Goal: Task Accomplishment & Management: Use online tool/utility

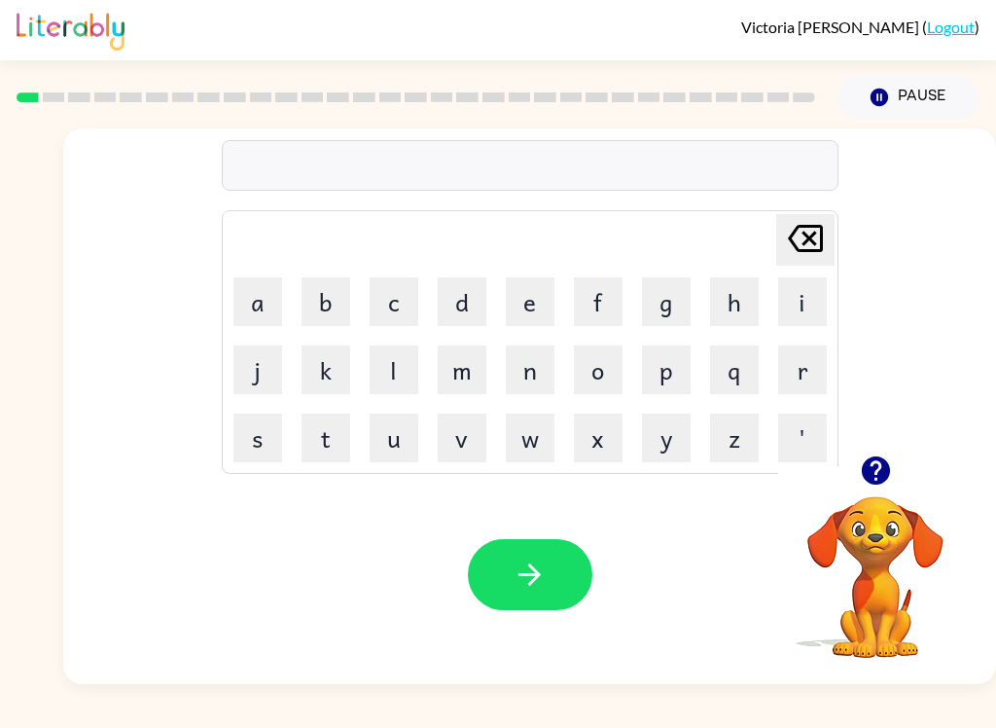
click at [321, 303] on button "b" at bounding box center [326, 301] width 49 height 49
click at [596, 359] on button "o" at bounding box center [598, 369] width 49 height 49
click at [884, 473] on icon "button" at bounding box center [875, 470] width 28 height 28
click at [804, 370] on button "r" at bounding box center [802, 369] width 49 height 49
click at [460, 320] on button "d" at bounding box center [462, 301] width 49 height 49
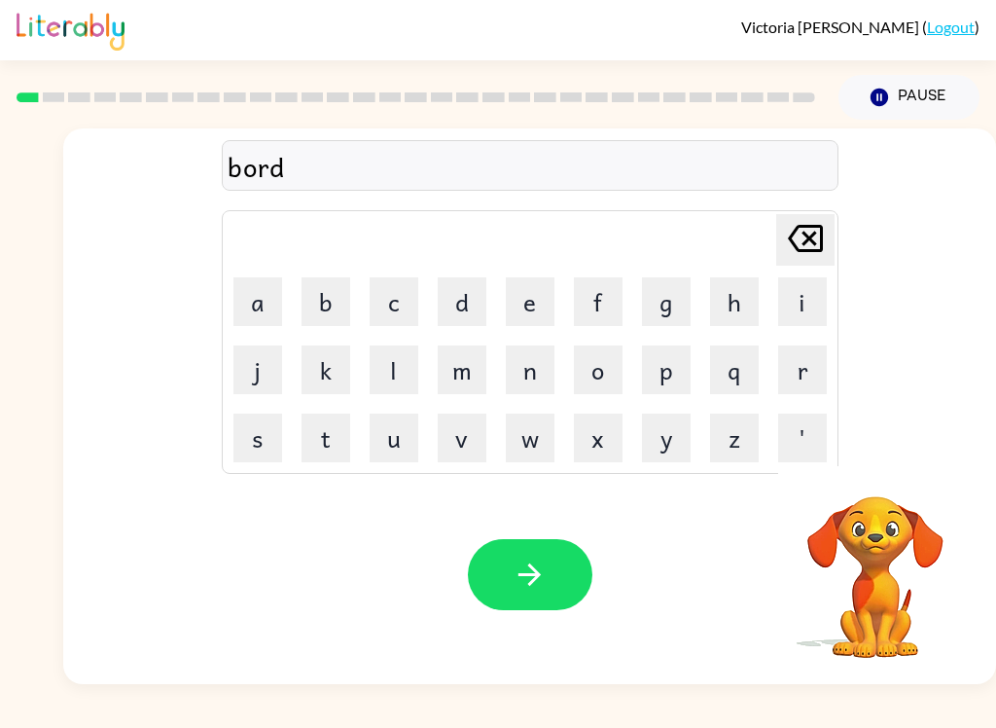
click at [534, 307] on button "e" at bounding box center [530, 301] width 49 height 49
click at [797, 378] on button "r" at bounding box center [802, 369] width 49 height 49
click at [573, 559] on button "button" at bounding box center [530, 574] width 125 height 71
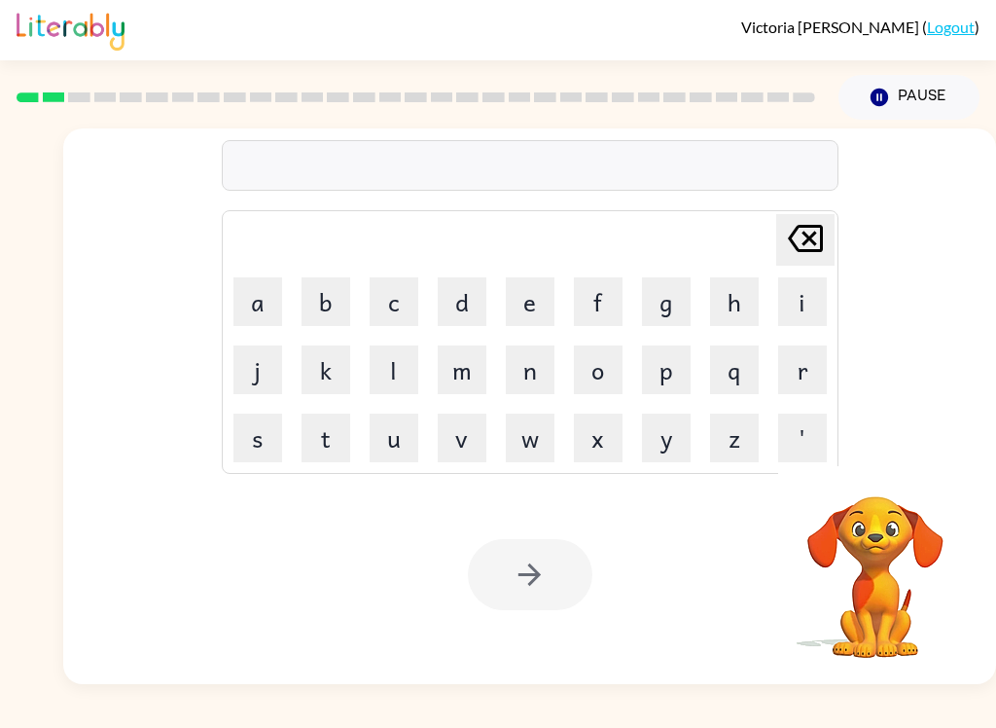
click at [859, 537] on video "Your browser must support playing .mp4 files to use Literably. Please try using…" at bounding box center [875, 563] width 195 height 195
click at [885, 505] on video "Your browser must support playing .mp4 files to use Literably. Please try using…" at bounding box center [875, 563] width 195 height 195
click at [904, 641] on video "Your browser must support playing .mp4 files to use Literably. Please try using…" at bounding box center [875, 563] width 195 height 195
click at [910, 507] on video "Your browser must support playing .mp4 files to use Literably. Please try using…" at bounding box center [875, 563] width 195 height 195
click at [897, 545] on video "Your browser must support playing .mp4 files to use Literably. Please try using…" at bounding box center [875, 563] width 195 height 195
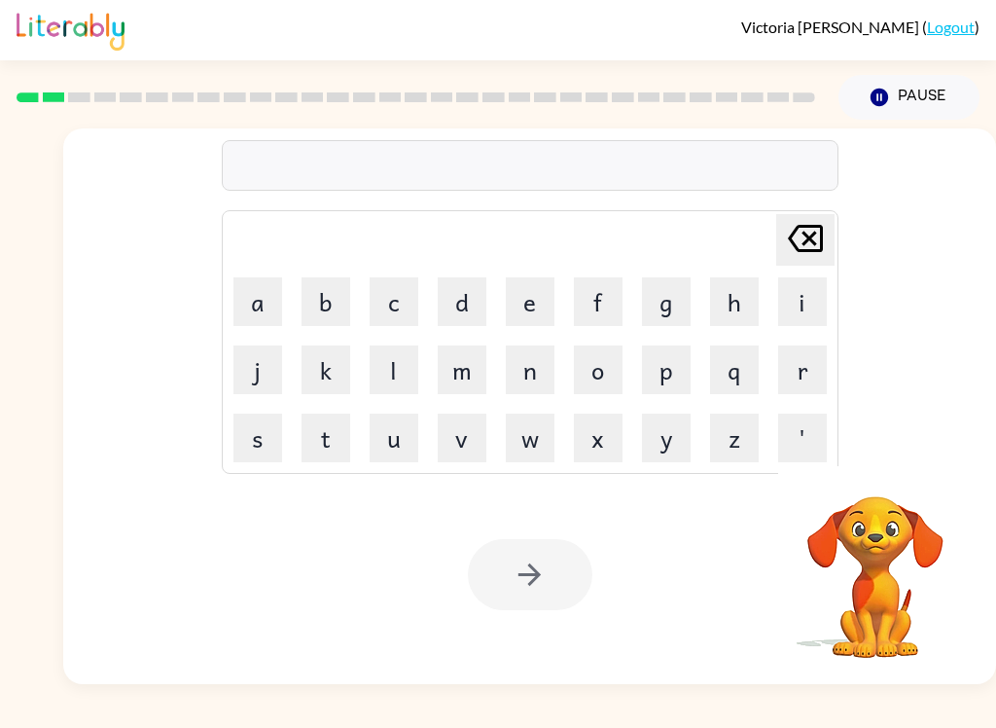
click at [892, 579] on video "Your browser must support playing .mp4 files to use Literably. Please try using…" at bounding box center [875, 563] width 195 height 195
click at [902, 571] on video "Your browser must support playing .mp4 files to use Literably. Please try using…" at bounding box center [875, 563] width 195 height 195
click at [890, 550] on video "Your browser must support playing .mp4 files to use Literably. Please try using…" at bounding box center [875, 563] width 195 height 195
click at [862, 549] on video "Your browser must support playing .mp4 files to use Literably. Please try using…" at bounding box center [875, 563] width 195 height 195
click at [881, 558] on video "Your browser must support playing .mp4 files to use Literably. Please try using…" at bounding box center [875, 563] width 195 height 195
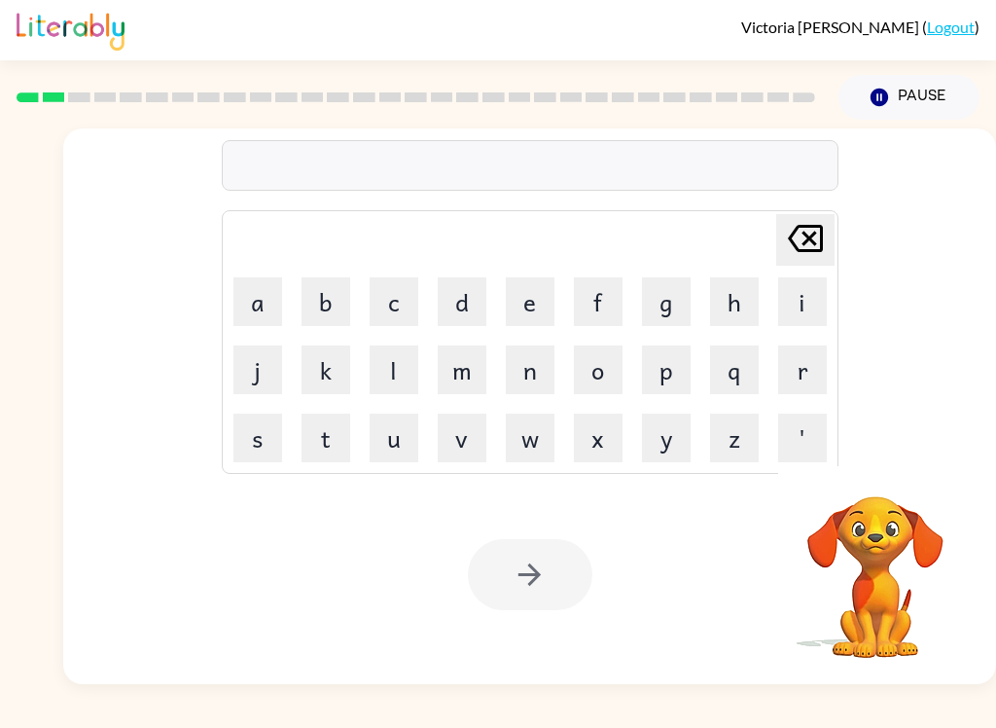
click at [881, 591] on video "Your browser must support playing .mp4 files to use Literably. Please try using…" at bounding box center [875, 563] width 195 height 195
click at [857, 599] on video "Your browser must support playing .mp4 files to use Literably. Please try using…" at bounding box center [875, 563] width 195 height 195
click at [906, 571] on video "Your browser must support playing .mp4 files to use Literably. Please try using…" at bounding box center [875, 563] width 195 height 195
click at [912, 559] on video "Your browser must support playing .mp4 files to use Literably. Please try using…" at bounding box center [875, 563] width 195 height 195
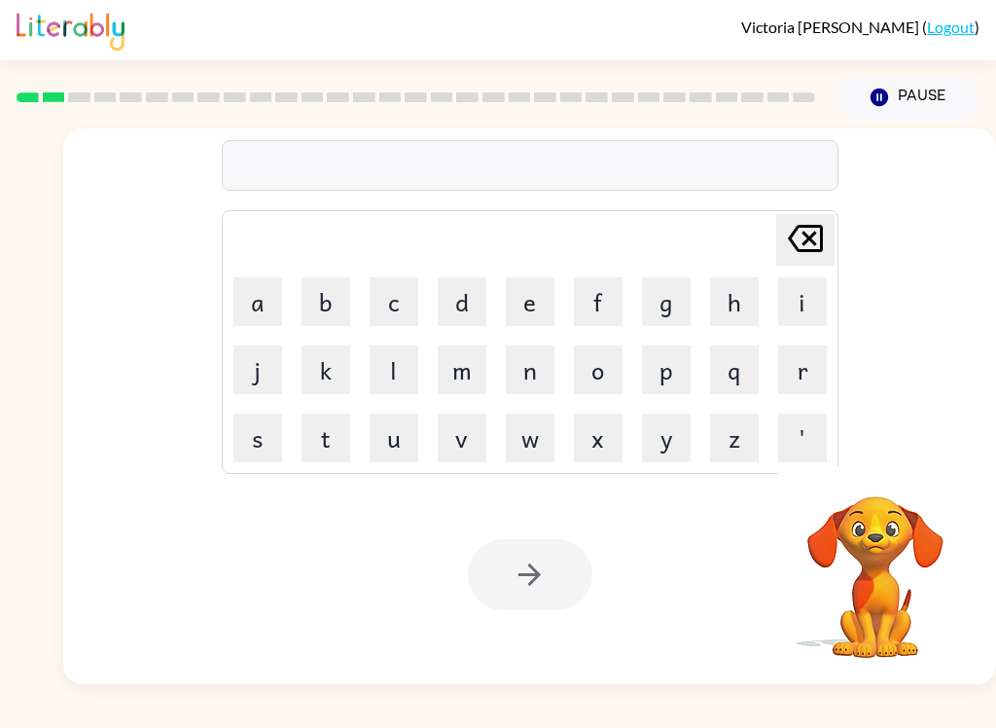
click at [911, 559] on video "Your browser must support playing .mp4 files to use Literably. Please try using…" at bounding box center [875, 563] width 195 height 195
click at [879, 554] on video "Your browser must support playing .mp4 files to use Literably. Please try using…" at bounding box center [875, 563] width 195 height 195
click at [888, 558] on video "Your browser must support playing .mp4 files to use Literably. Please try using…" at bounding box center [875, 563] width 195 height 195
click at [202, 722] on div "[PERSON_NAME] ( Logout ) Pause Pause Delete Delete last character input a b c d…" at bounding box center [498, 364] width 996 height 728
click at [876, 103] on icon "button" at bounding box center [880, 98] width 18 height 18
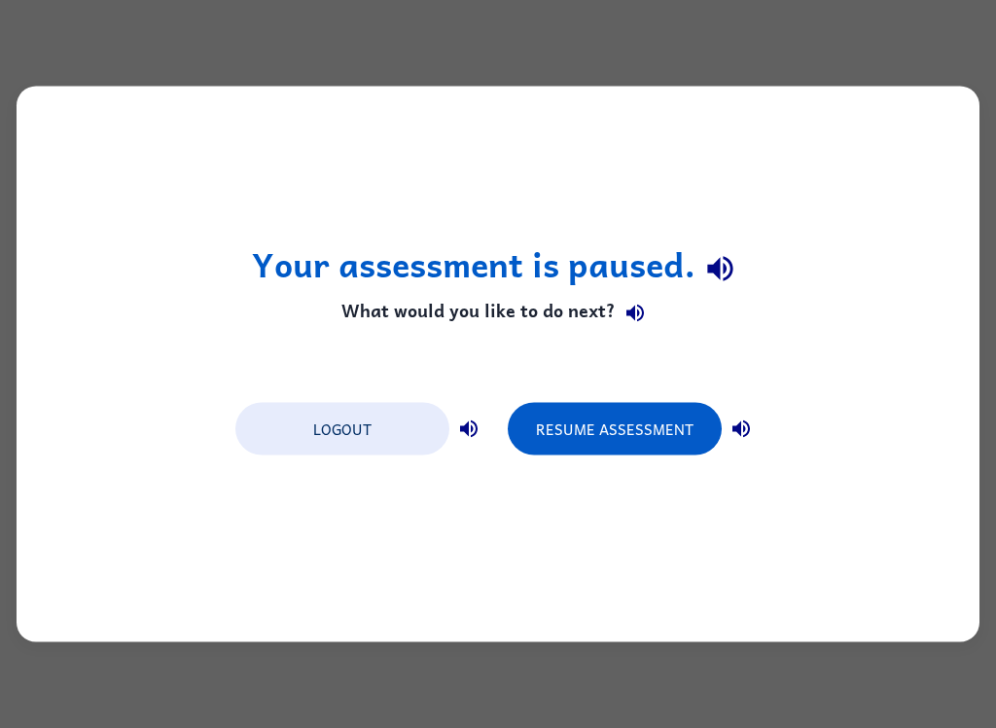
click at [624, 425] on button "Resume Assessment" at bounding box center [615, 429] width 214 height 53
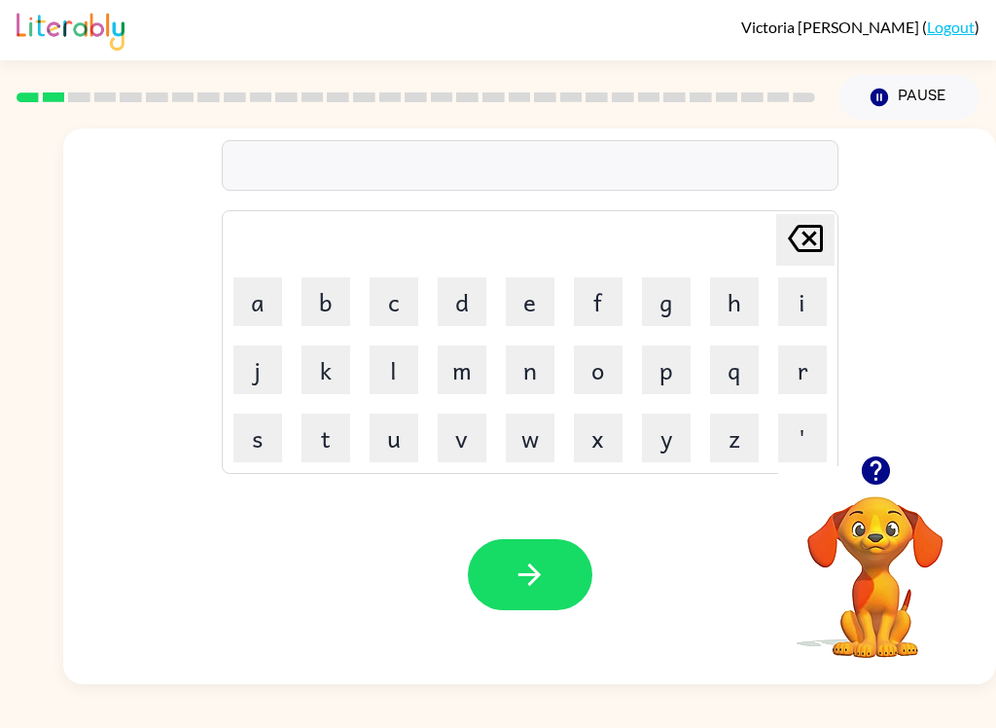
click at [888, 476] on icon "button" at bounding box center [875, 470] width 28 height 28
click at [389, 304] on button "c" at bounding box center [394, 301] width 49 height 49
click at [602, 363] on button "o" at bounding box center [598, 369] width 49 height 49
click at [394, 428] on button "u" at bounding box center [394, 438] width 49 height 49
click at [526, 366] on button "n" at bounding box center [530, 369] width 49 height 49
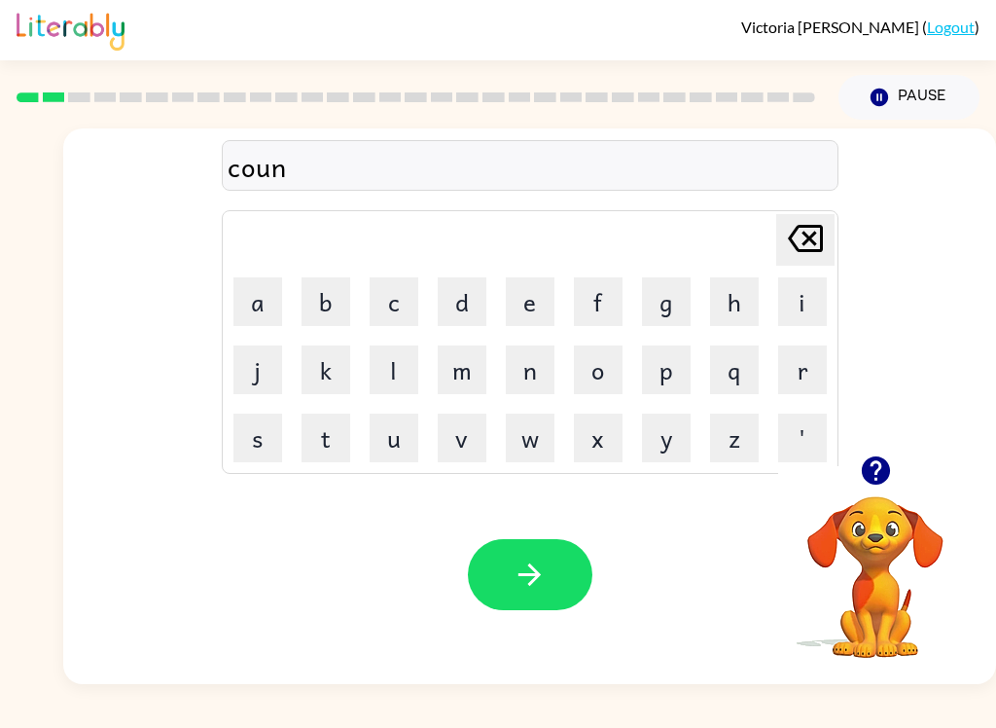
click at [956, 321] on div "coun Delete Delete last character input a b c d e f g h i j k l m n o p q r s t…" at bounding box center [529, 291] width 933 height 327
click at [514, 355] on button "n" at bounding box center [530, 369] width 49 height 49
click at [670, 283] on button "g" at bounding box center [666, 301] width 49 height 49
click at [741, 372] on button "q" at bounding box center [734, 369] width 49 height 49
click at [249, 345] on button "j" at bounding box center [258, 369] width 49 height 49
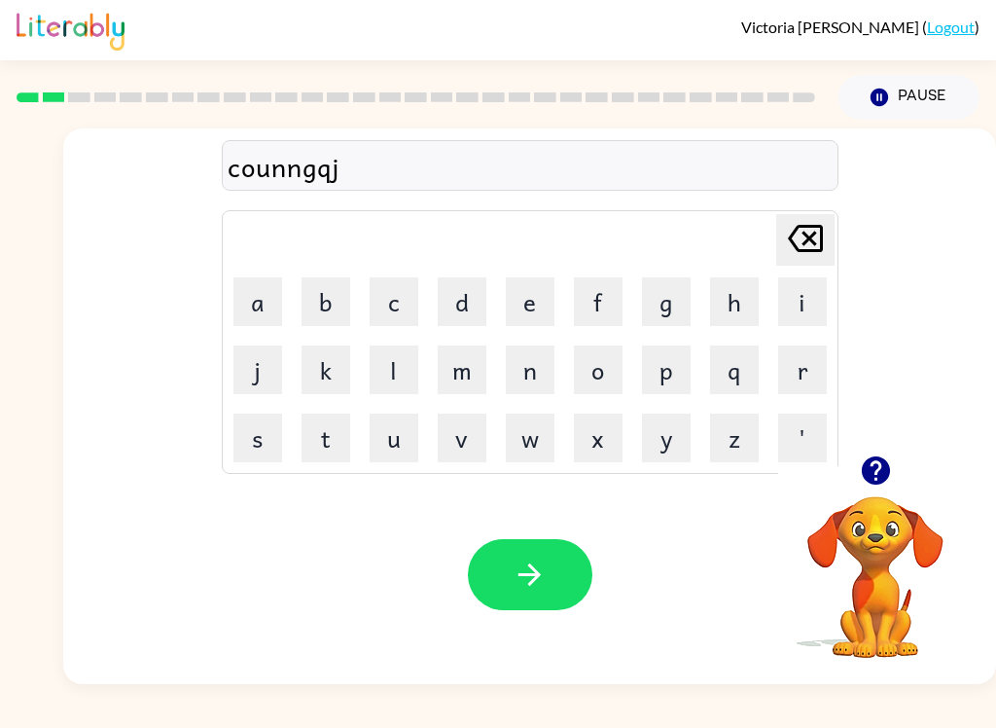
click at [815, 228] on icon at bounding box center [805, 238] width 35 height 27
click at [815, 227] on icon at bounding box center [805, 238] width 35 height 27
click at [815, 238] on icon at bounding box center [805, 238] width 35 height 27
click at [815, 237] on icon at bounding box center [805, 238] width 35 height 27
click at [806, 233] on icon "[PERSON_NAME] last character input" at bounding box center [805, 238] width 47 height 47
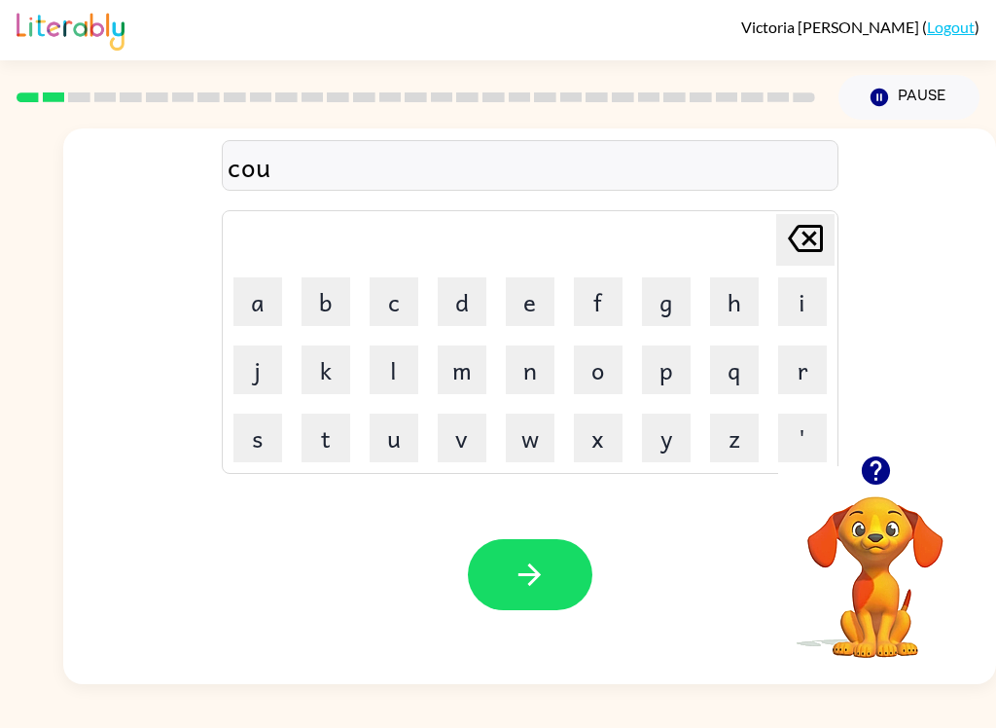
click at [533, 379] on button "n" at bounding box center [530, 369] width 49 height 49
click at [335, 439] on button "t" at bounding box center [326, 438] width 49 height 49
click at [558, 566] on button "button" at bounding box center [530, 574] width 125 height 71
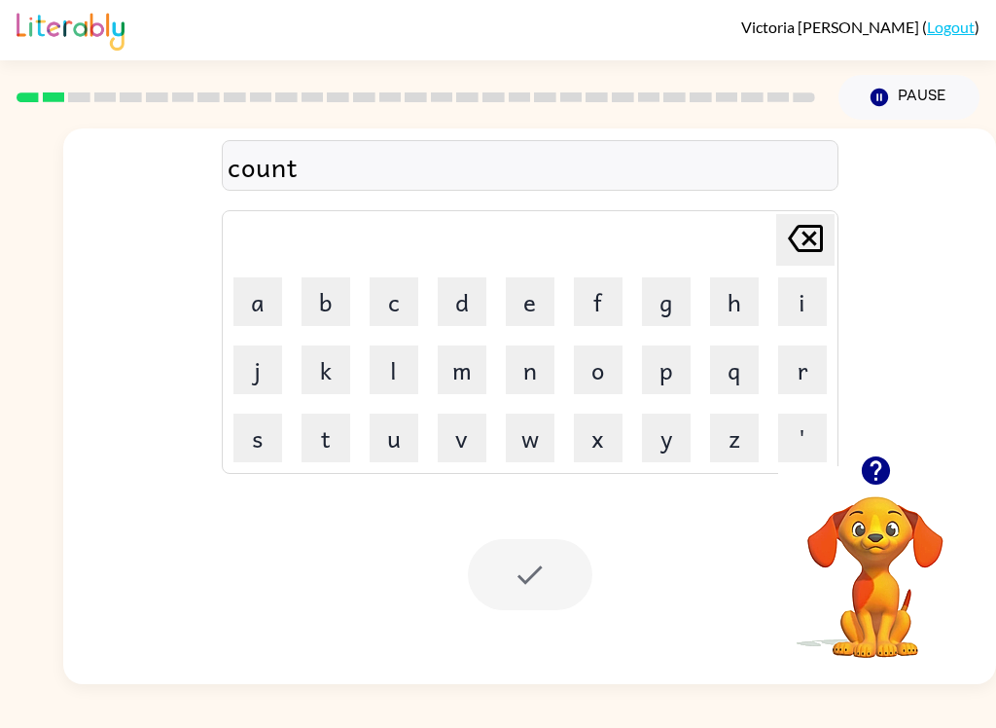
click at [517, 595] on div at bounding box center [530, 574] width 125 height 71
click at [533, 635] on div "Your browser must support playing .mp4 files to use Literably. Please try using…" at bounding box center [529, 574] width 933 height 219
click at [552, 577] on div at bounding box center [530, 574] width 125 height 71
click at [853, 543] on video "Your browser must support playing .mp4 files to use Literably. Please try using…" at bounding box center [875, 563] width 195 height 195
click at [854, 543] on video "Your browser must support playing .mp4 files to use Literably. Please try using…" at bounding box center [875, 563] width 195 height 195
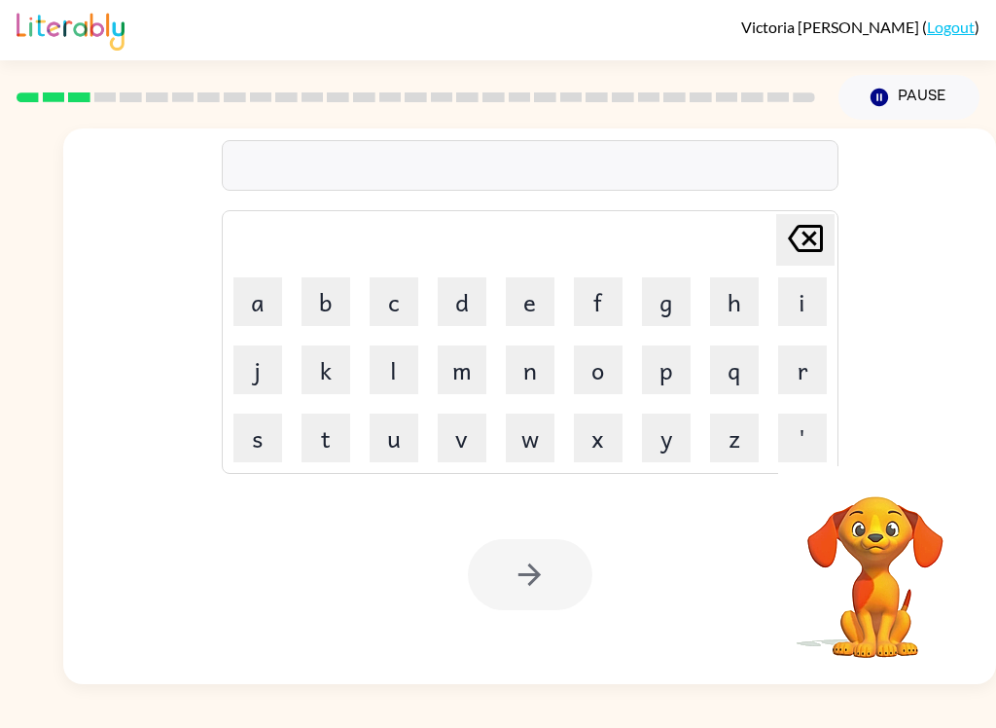
click at [876, 506] on video "Your browser must support playing .mp4 files to use Literably. Please try using…" at bounding box center [875, 563] width 195 height 195
click at [917, 80] on button "Pause Pause" at bounding box center [909, 97] width 141 height 45
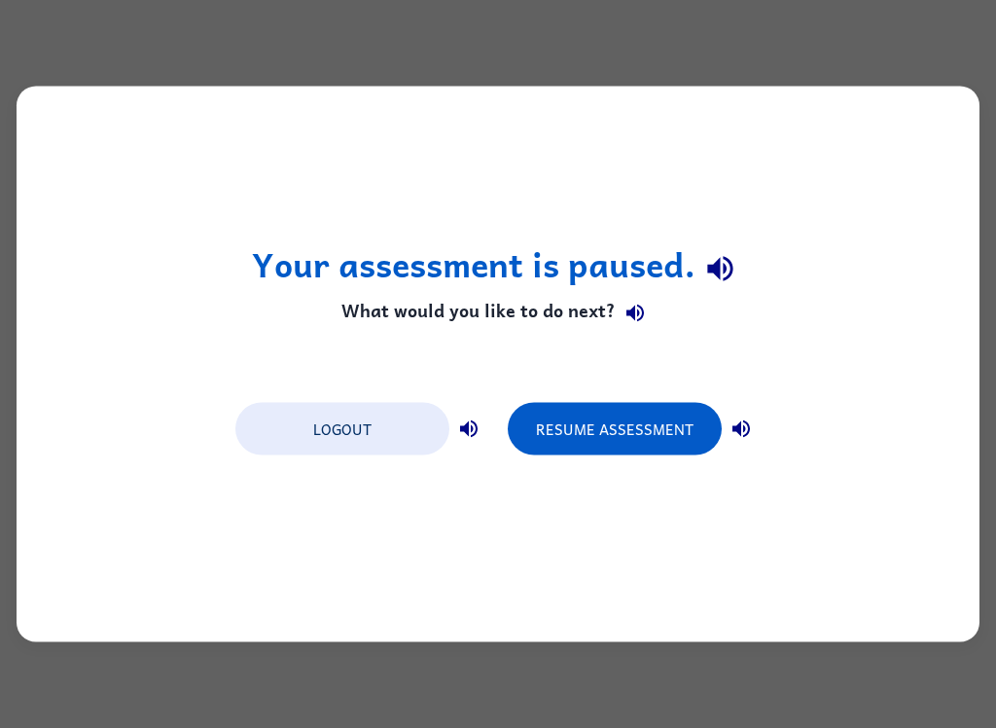
click at [612, 417] on button "Resume Assessment" at bounding box center [615, 429] width 214 height 53
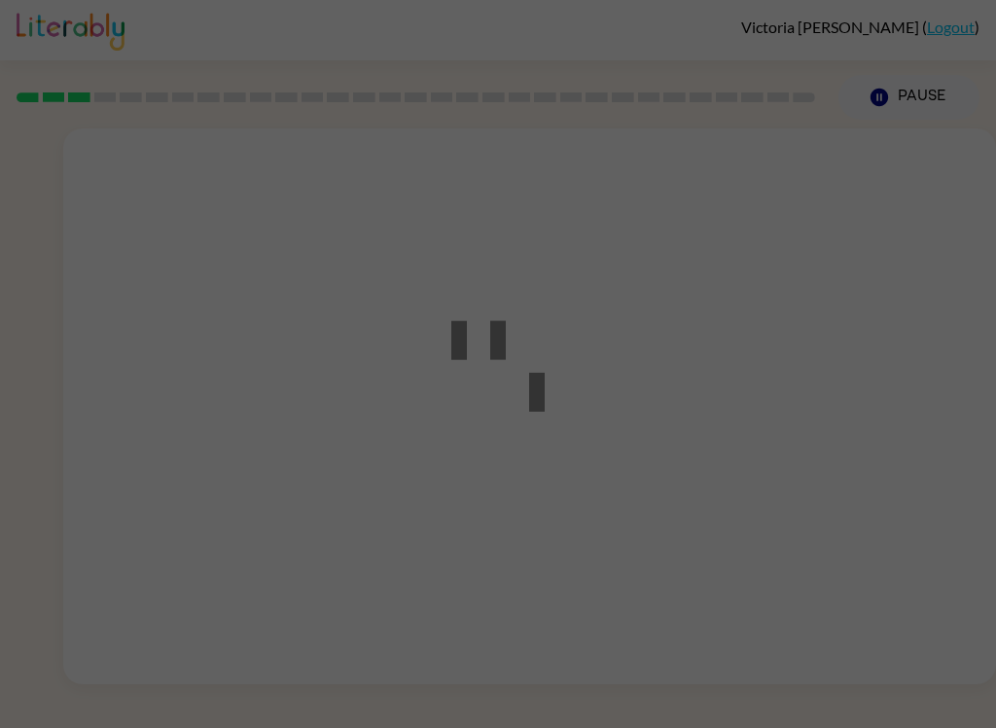
click at [662, 462] on div at bounding box center [498, 364] width 996 height 728
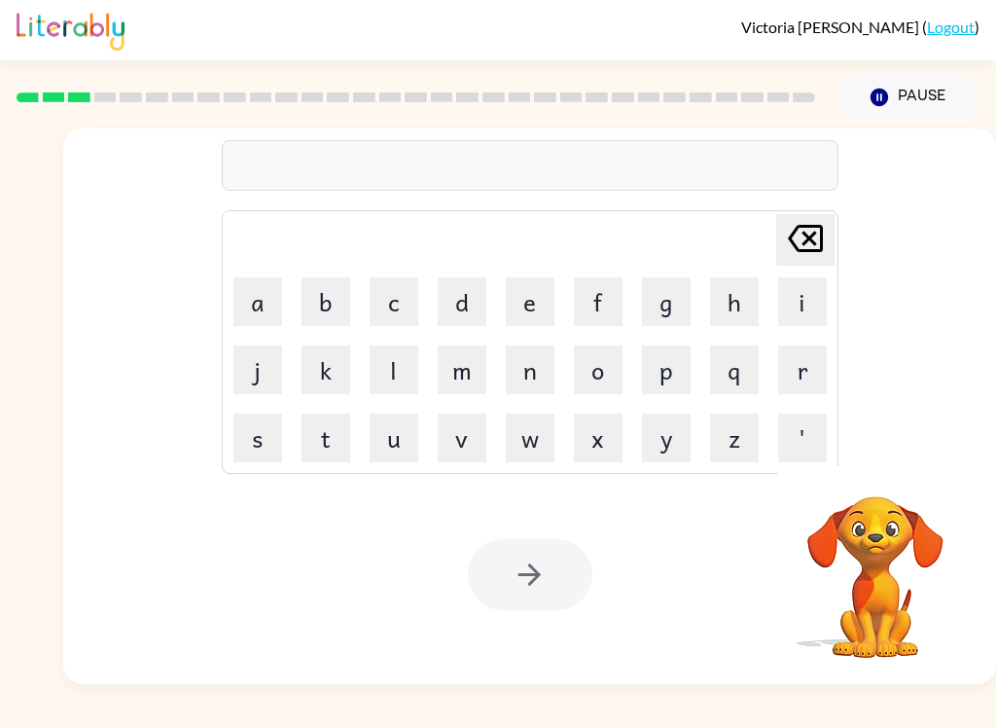
click at [898, 518] on video "Your browser must support playing .mp4 files to use Literably. Please try using…" at bounding box center [875, 563] width 195 height 195
click at [862, 570] on video "Your browser must support playing .mp4 files to use Literably. Please try using…" at bounding box center [875, 563] width 195 height 195
click at [861, 570] on video "Your browser must support playing .mp4 files to use Literably. Please try using…" at bounding box center [875, 563] width 195 height 195
click at [819, 505] on video "Your browser must support playing .mp4 files to use Literably. Please try using…" at bounding box center [875, 563] width 195 height 195
click at [822, 496] on video "Your browser must support playing .mp4 files to use Literably. Please try using…" at bounding box center [875, 563] width 195 height 195
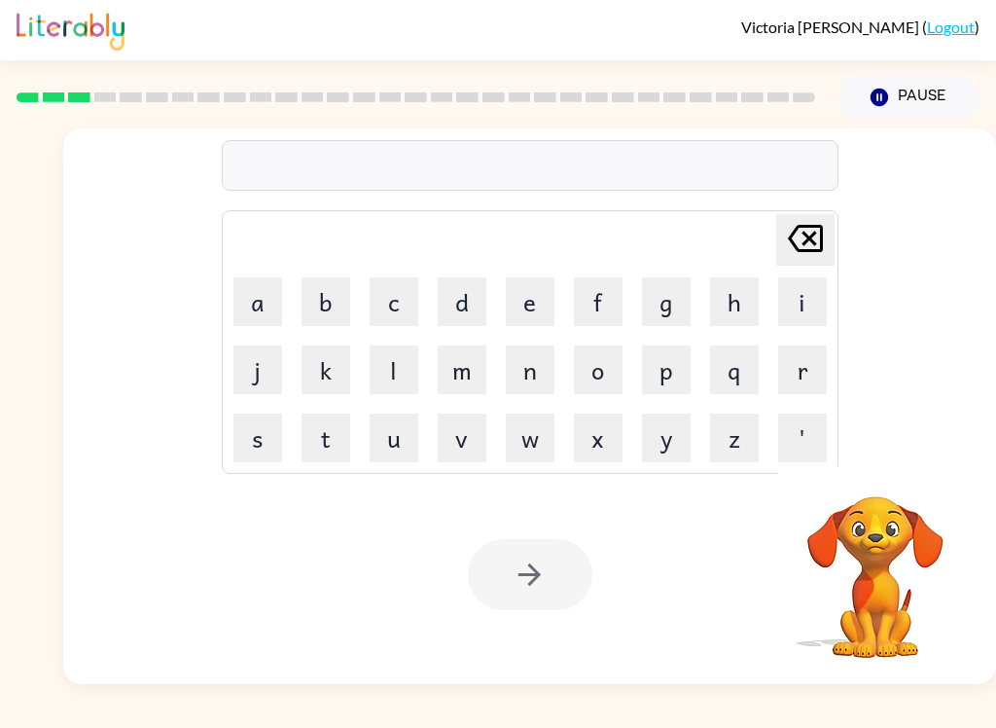
click at [816, 597] on video "Your browser must support playing .mp4 files to use Literably. Please try using…" at bounding box center [875, 563] width 195 height 195
click at [815, 596] on video "Your browser must support playing .mp4 files to use Literably. Please try using…" at bounding box center [875, 563] width 195 height 195
click at [820, 570] on video "Your browser must support playing .mp4 files to use Literably. Please try using…" at bounding box center [875, 563] width 195 height 195
click at [898, 105] on button "Pause Pause" at bounding box center [909, 97] width 141 height 45
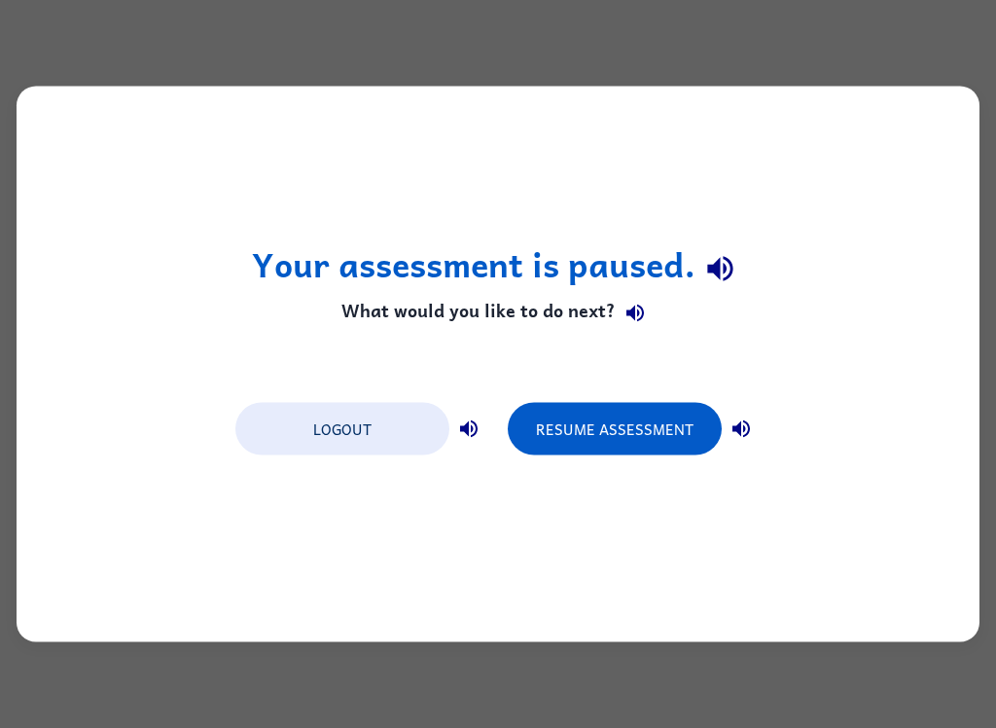
click at [670, 430] on button "Resume Assessment" at bounding box center [615, 429] width 214 height 53
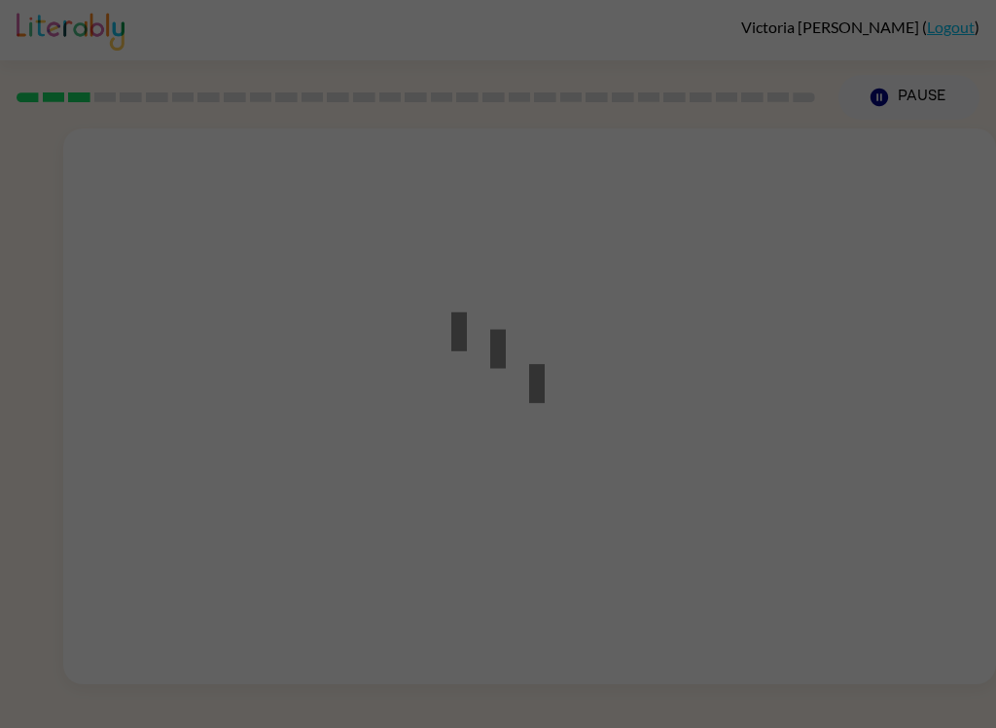
click at [677, 440] on div at bounding box center [498, 364] width 996 height 728
click at [677, 441] on div at bounding box center [498, 364] width 996 height 728
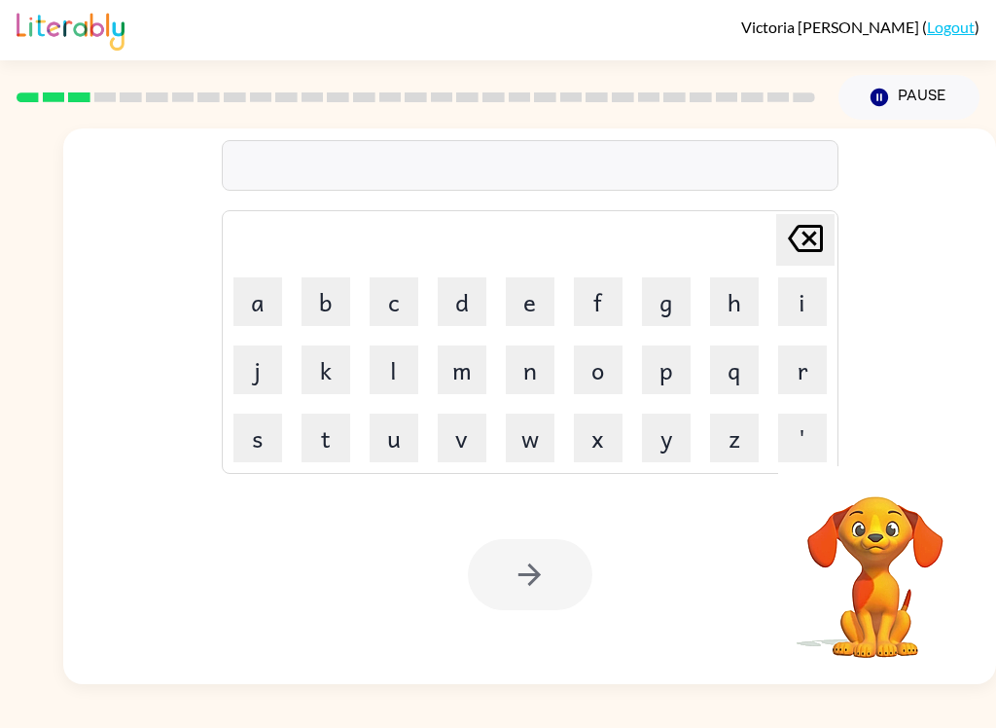
click at [909, 542] on video "Your browser must support playing .mp4 files to use Literably. Please try using…" at bounding box center [875, 563] width 195 height 195
click at [893, 517] on video "Your browser must support playing .mp4 files to use Literably. Please try using…" at bounding box center [875, 563] width 195 height 195
click at [885, 500] on video "Your browser must support playing .mp4 files to use Literably. Please try using…" at bounding box center [875, 563] width 195 height 195
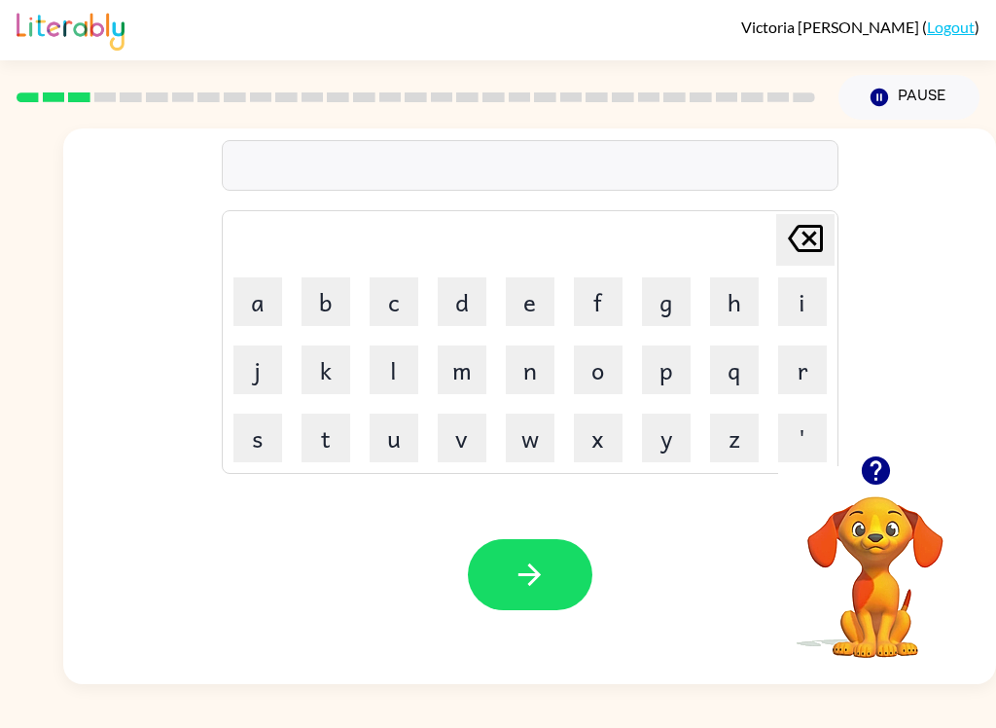
click at [396, 364] on button "l" at bounding box center [394, 369] width 49 height 49
click at [619, 366] on button "o" at bounding box center [598, 369] width 49 height 49
click at [404, 314] on button "c" at bounding box center [394, 301] width 49 height 49
click at [249, 307] on button "a" at bounding box center [258, 301] width 49 height 49
click at [336, 443] on button "t" at bounding box center [326, 438] width 49 height 49
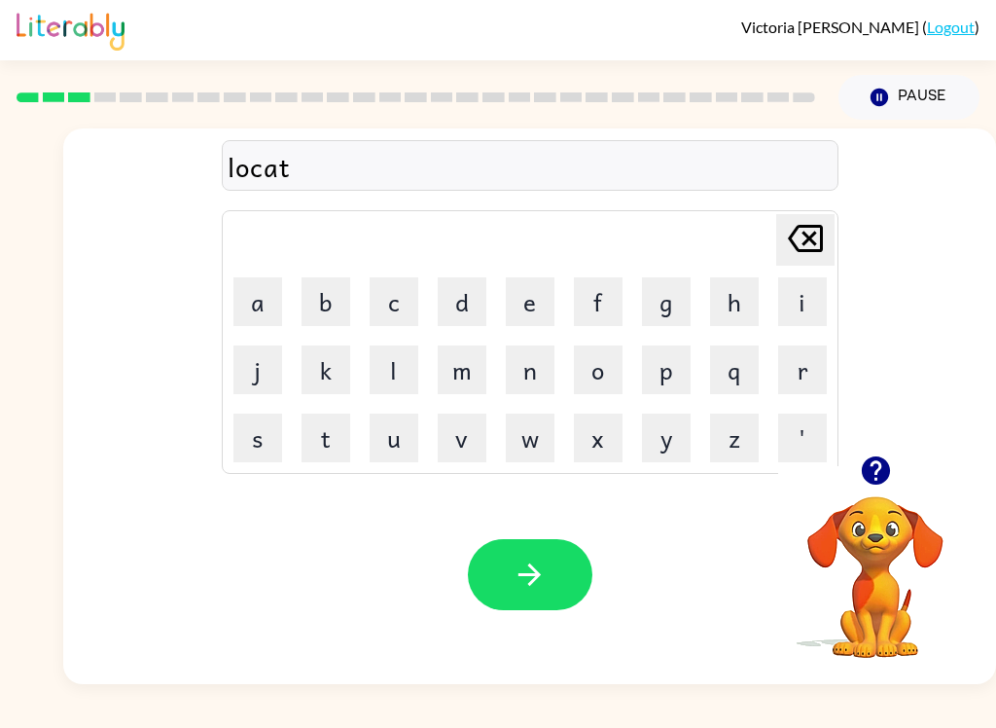
click at [529, 292] on button "e" at bounding box center [530, 301] width 49 height 49
click at [541, 597] on button "button" at bounding box center [530, 574] width 125 height 71
click at [338, 438] on button "t" at bounding box center [326, 438] width 49 height 49
click at [520, 449] on button "w" at bounding box center [530, 438] width 49 height 49
click at [807, 311] on button "i" at bounding box center [802, 301] width 49 height 49
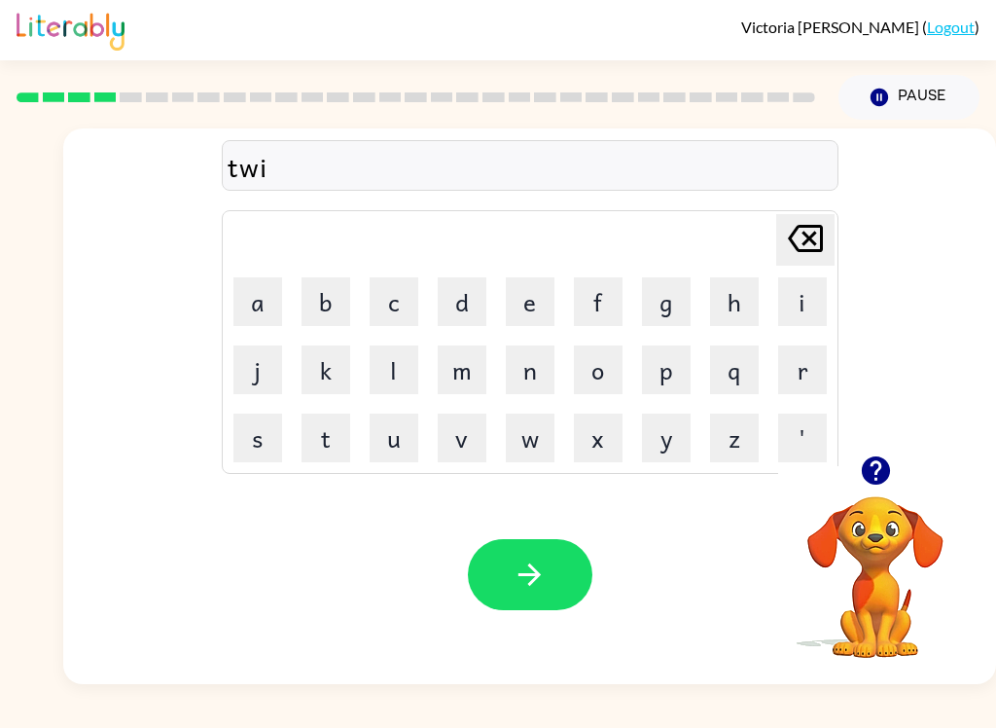
click at [539, 367] on button "n" at bounding box center [530, 369] width 49 height 49
click at [575, 545] on button "button" at bounding box center [530, 574] width 125 height 71
click at [512, 372] on button "n" at bounding box center [530, 369] width 49 height 49
click at [399, 449] on button "u" at bounding box center [394, 438] width 49 height 49
click at [795, 378] on button "r" at bounding box center [802, 369] width 49 height 49
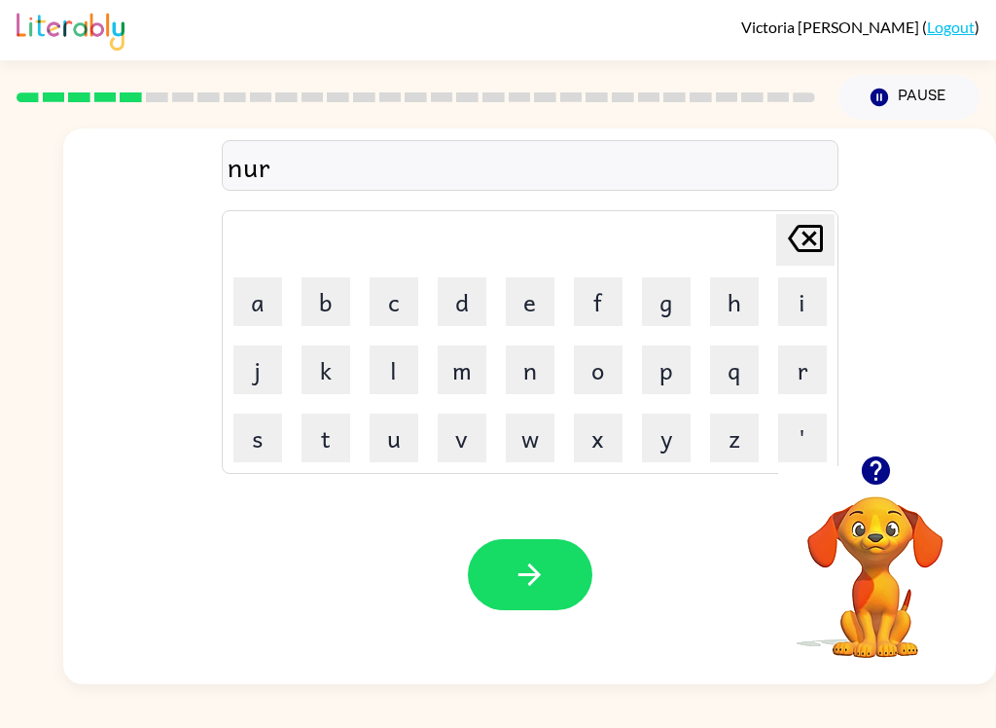
click at [530, 307] on button "e" at bounding box center [530, 301] width 49 height 49
click at [266, 307] on button "a" at bounding box center [258, 301] width 49 height 49
click at [379, 377] on button "l" at bounding box center [394, 369] width 49 height 49
click at [677, 445] on button "y" at bounding box center [666, 438] width 49 height 49
click at [514, 586] on icon "button" at bounding box center [530, 575] width 34 height 34
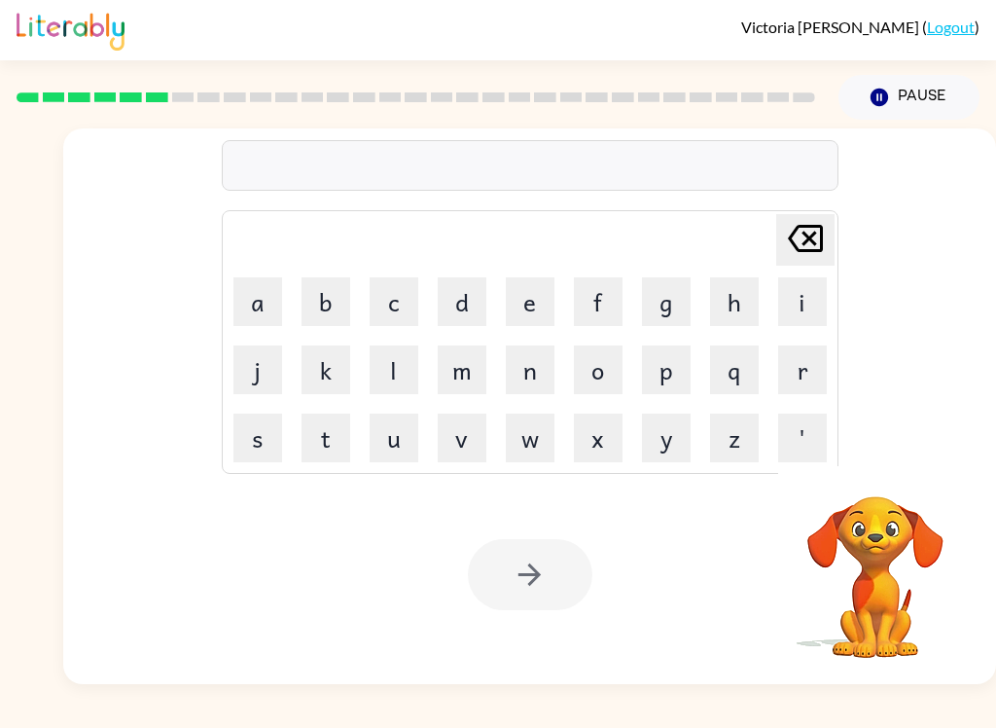
click at [872, 625] on video "Your browser must support playing .mp4 files to use Literably. Please try using…" at bounding box center [875, 563] width 195 height 195
click at [916, 109] on button "Pause Pause" at bounding box center [909, 97] width 141 height 45
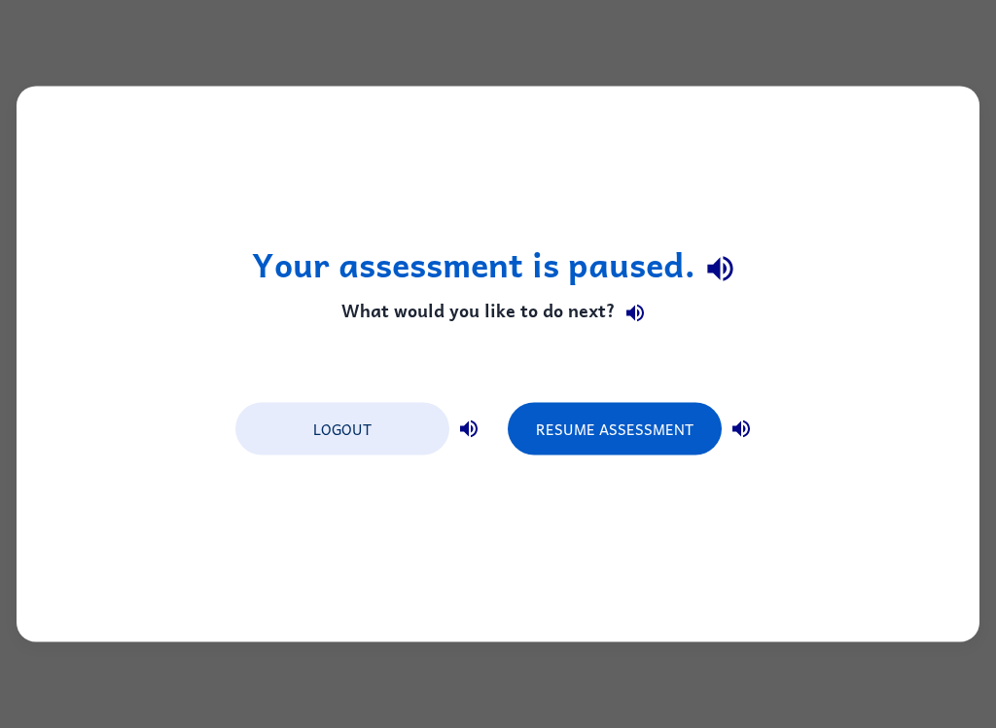
click at [643, 428] on button "Resume Assessment" at bounding box center [615, 429] width 214 height 53
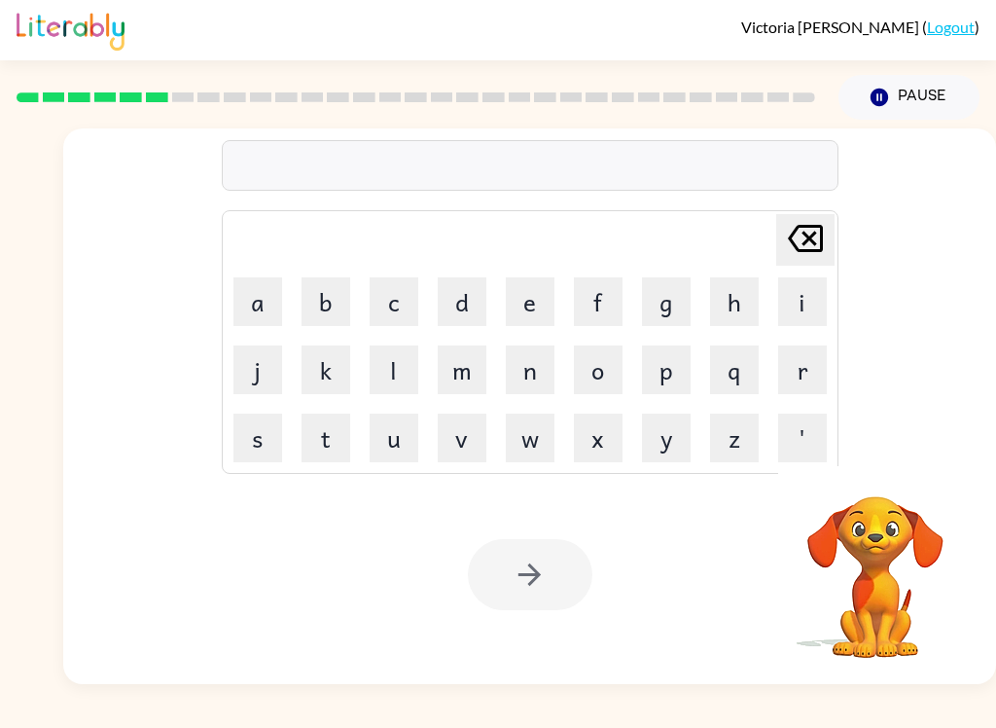
click at [888, 537] on video "Your browser must support playing .mp4 files to use Literably. Please try using…" at bounding box center [875, 563] width 195 height 195
click at [335, 297] on button "b" at bounding box center [326, 301] width 49 height 49
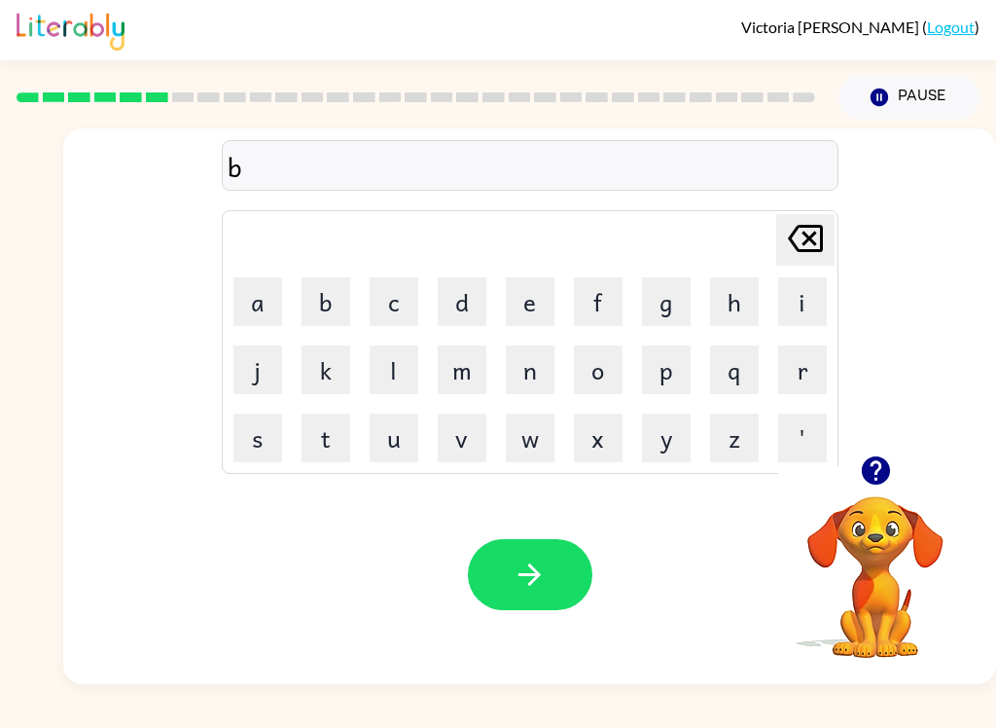
click at [538, 309] on button "e" at bounding box center [530, 301] width 49 height 49
click at [245, 309] on button "a" at bounding box center [258, 301] width 49 height 49
click at [662, 309] on button "g" at bounding box center [666, 301] width 49 height 49
click at [756, 278] on button "h" at bounding box center [734, 301] width 49 height 49
click at [806, 296] on button "i" at bounding box center [802, 301] width 49 height 49
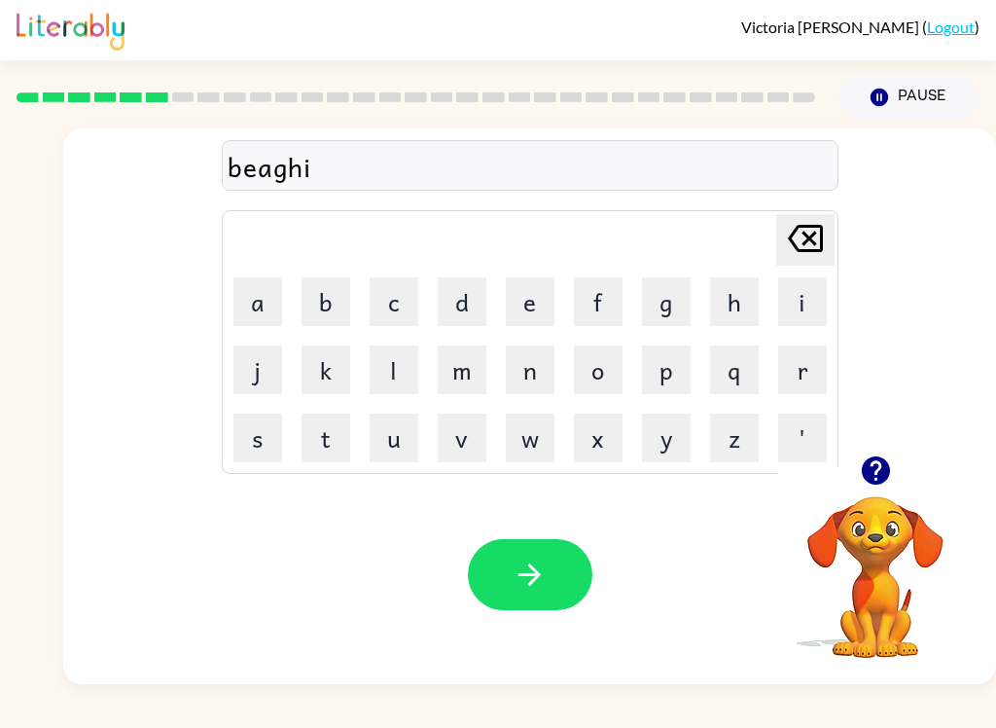
click at [521, 369] on button "n" at bounding box center [530, 369] width 49 height 49
click at [477, 305] on button "d" at bounding box center [462, 301] width 49 height 49
click at [528, 585] on icon "button" at bounding box center [530, 575] width 34 height 34
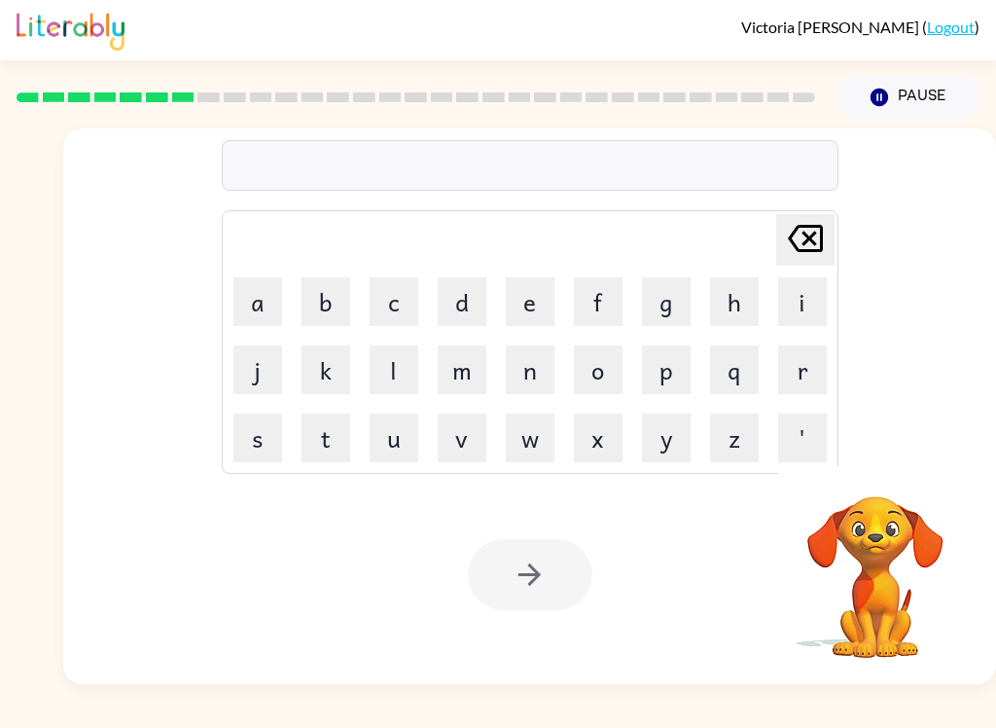
click at [933, 97] on button "Pause Pause" at bounding box center [909, 97] width 141 height 45
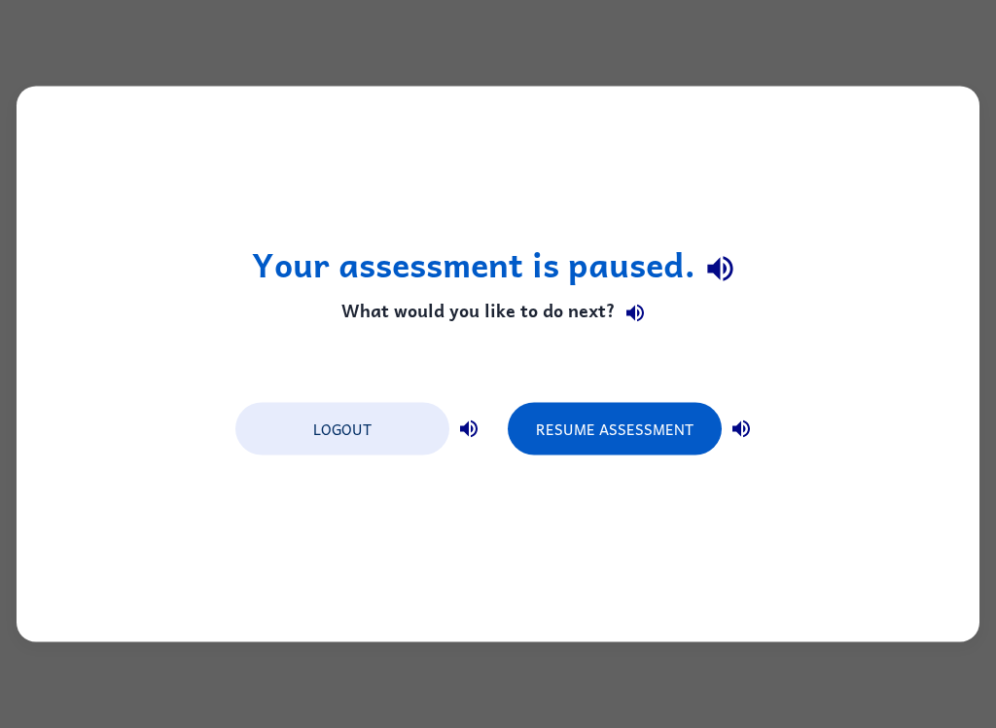
click at [566, 434] on button "Resume Assessment" at bounding box center [615, 429] width 214 height 53
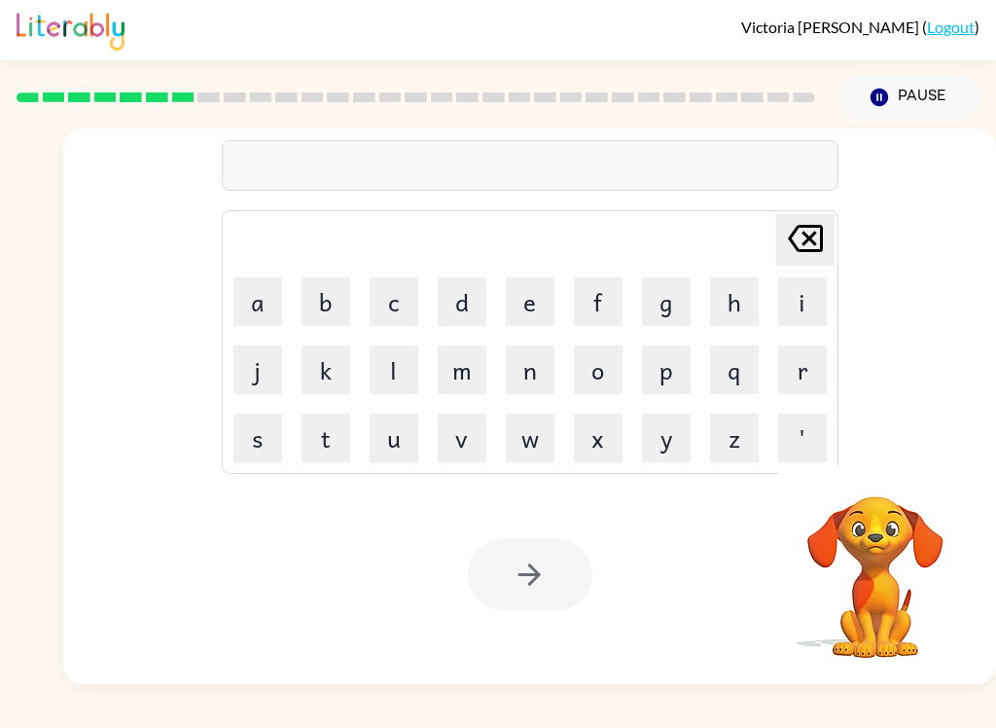
click at [811, 619] on video "Your browser must support playing .mp4 files to use Literably. Please try using…" at bounding box center [875, 563] width 195 height 195
click at [810, 618] on video "Your browser must support playing .mp4 files to use Literably. Please try using…" at bounding box center [875, 563] width 195 height 195
click at [841, 598] on video "Your browser must support playing .mp4 files to use Literably. Please try using…" at bounding box center [875, 563] width 195 height 195
click at [827, 570] on video "Your browser must support playing .mp4 files to use Literably. Please try using…" at bounding box center [875, 563] width 195 height 195
click at [672, 444] on button "y" at bounding box center [666, 438] width 49 height 49
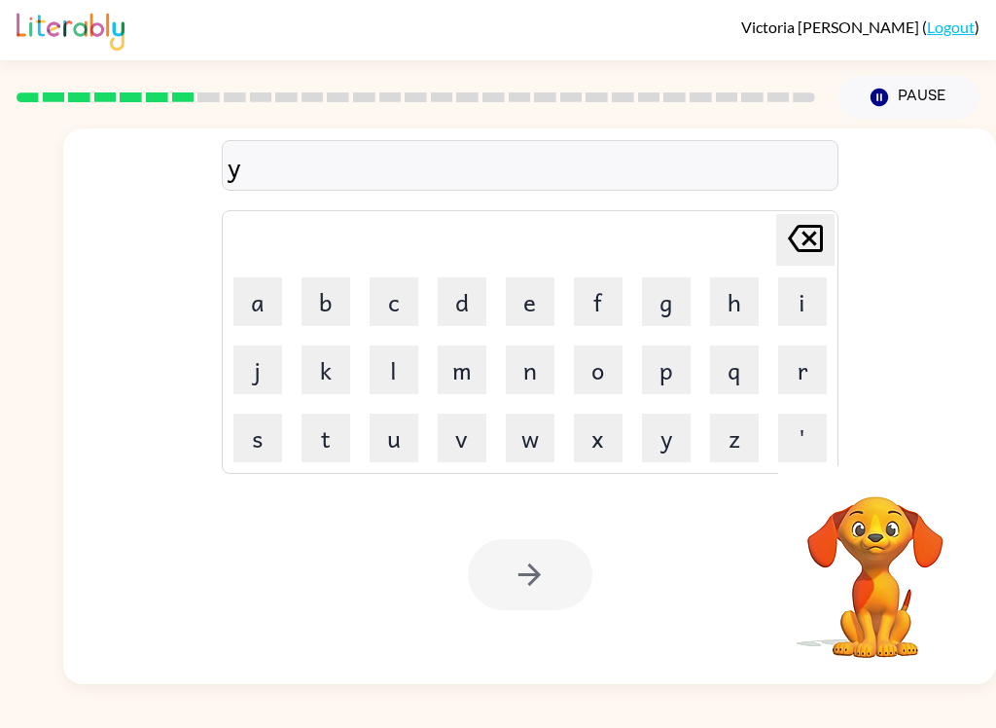
click at [789, 249] on icon "[PERSON_NAME] last character input" at bounding box center [805, 238] width 47 height 47
click at [912, 116] on button "Pause Pause" at bounding box center [909, 97] width 141 height 45
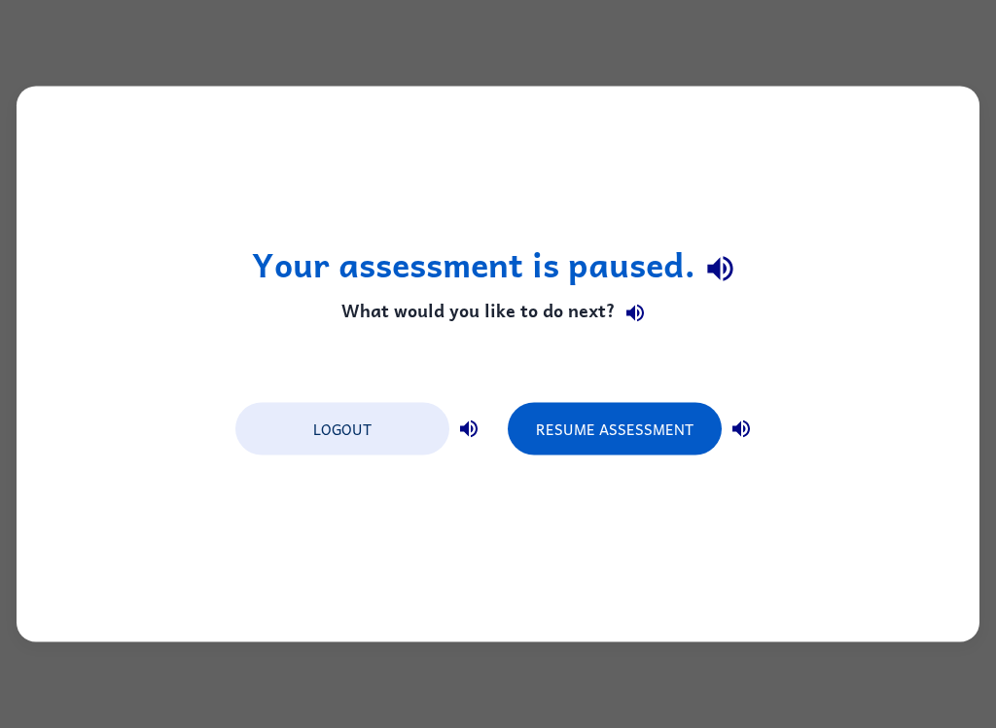
click at [676, 432] on button "Resume Assessment" at bounding box center [615, 429] width 214 height 53
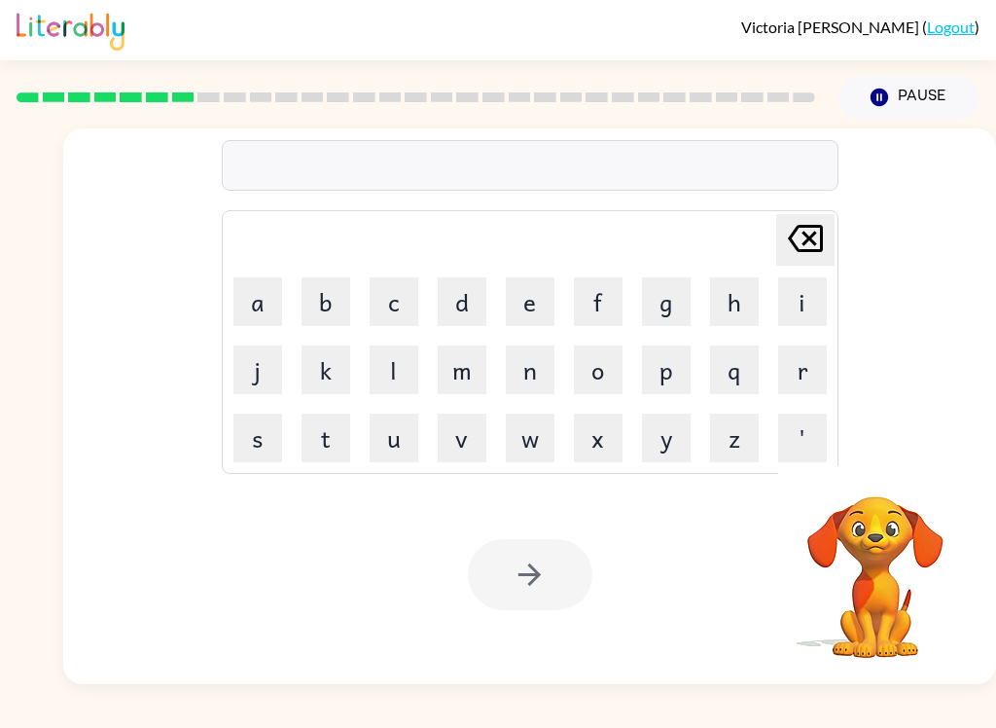
click at [922, 624] on video "Your browser must support playing .mp4 files to use Literably. Please try using…" at bounding box center [875, 563] width 195 height 195
click at [921, 624] on video "Your browser must support playing .mp4 files to use Literably. Please try using…" at bounding box center [875, 563] width 195 height 195
click at [886, 624] on video "Your browser must support playing .mp4 files to use Literably. Please try using…" at bounding box center [875, 563] width 195 height 195
click at [877, 568] on video "Your browser must support playing .mp4 files to use Literably. Please try using…" at bounding box center [875, 563] width 195 height 195
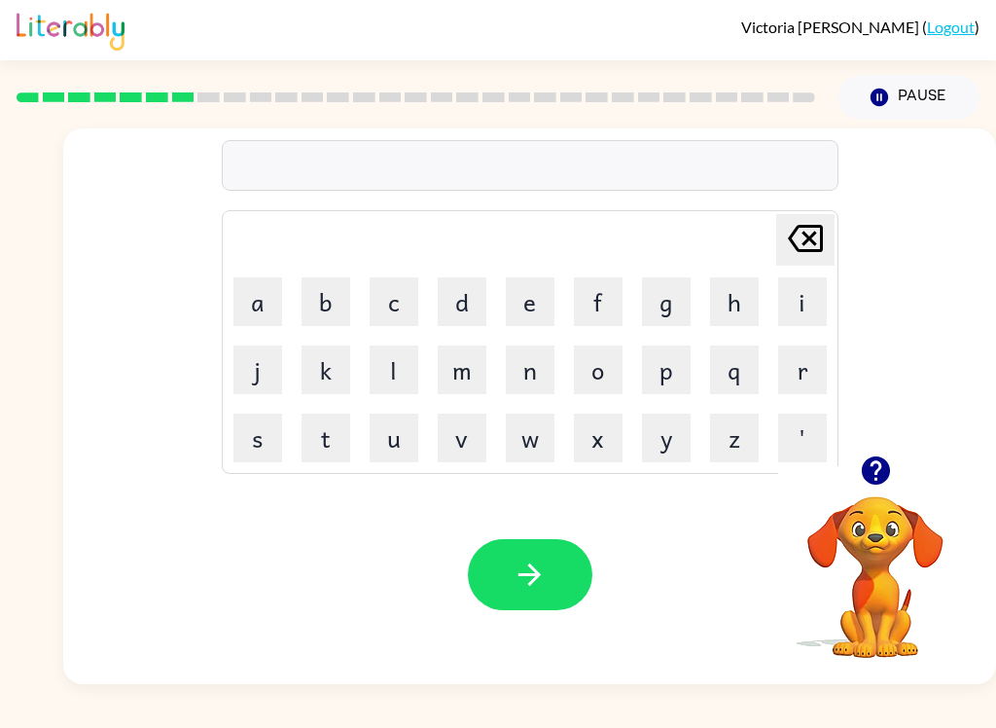
click at [331, 426] on button "t" at bounding box center [326, 438] width 49 height 49
click at [811, 364] on button "r" at bounding box center [802, 369] width 49 height 49
click at [810, 297] on button "i" at bounding box center [802, 301] width 49 height 49
click at [395, 286] on button "c" at bounding box center [394, 301] width 49 height 49
click at [306, 362] on button "k" at bounding box center [326, 369] width 49 height 49
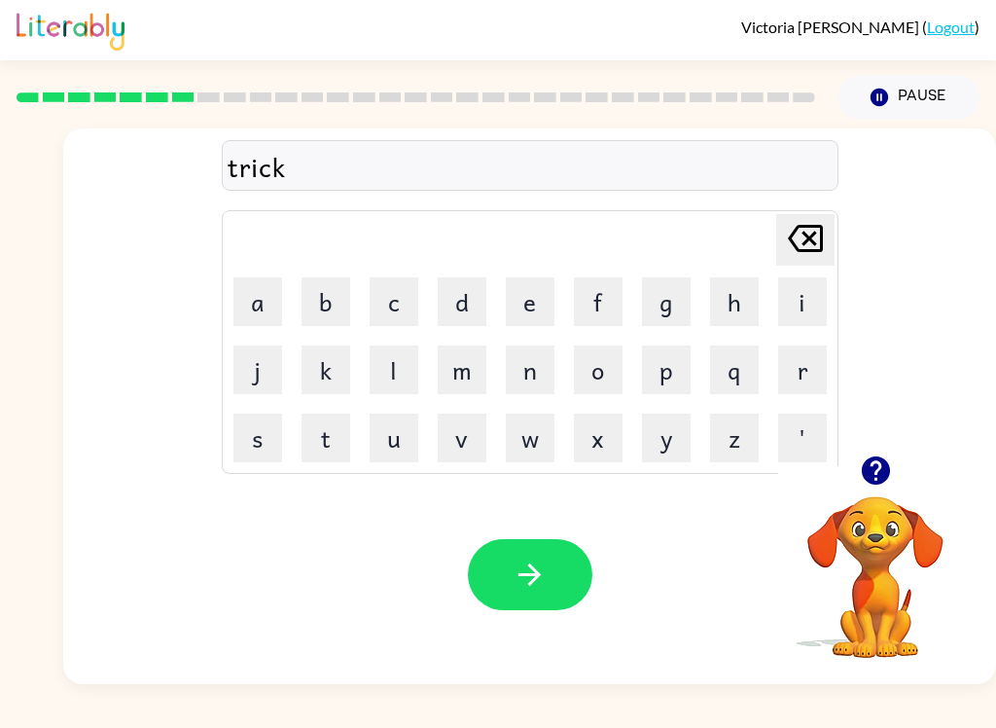
click at [240, 308] on button "a" at bounding box center [258, 301] width 49 height 49
click at [407, 367] on button "l" at bounding box center [394, 369] width 49 height 49
click at [537, 566] on icon "button" at bounding box center [530, 575] width 34 height 34
click at [459, 371] on button "m" at bounding box center [462, 369] width 49 height 49
click at [809, 303] on button "i" at bounding box center [802, 301] width 49 height 49
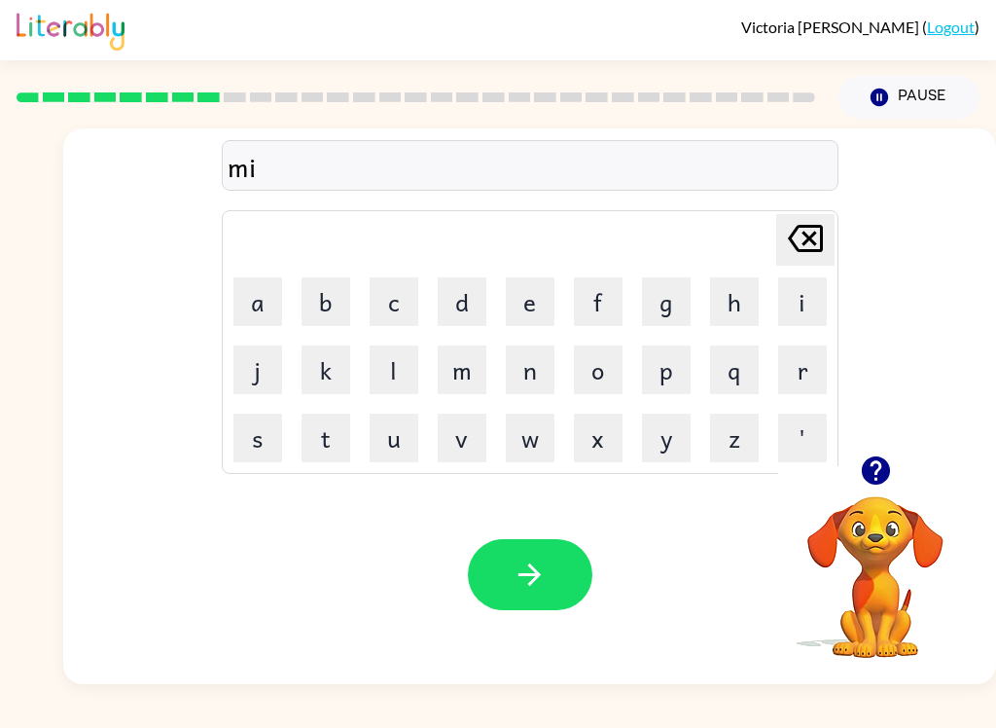
click at [801, 369] on button "r" at bounding box center [802, 369] width 49 height 49
click at [794, 316] on button "i" at bounding box center [802, 301] width 49 height 49
click at [395, 312] on button "c" at bounding box center [394, 301] width 49 height 49
click at [249, 304] on button "a" at bounding box center [258, 301] width 49 height 49
click at [391, 365] on button "l" at bounding box center [394, 369] width 49 height 49
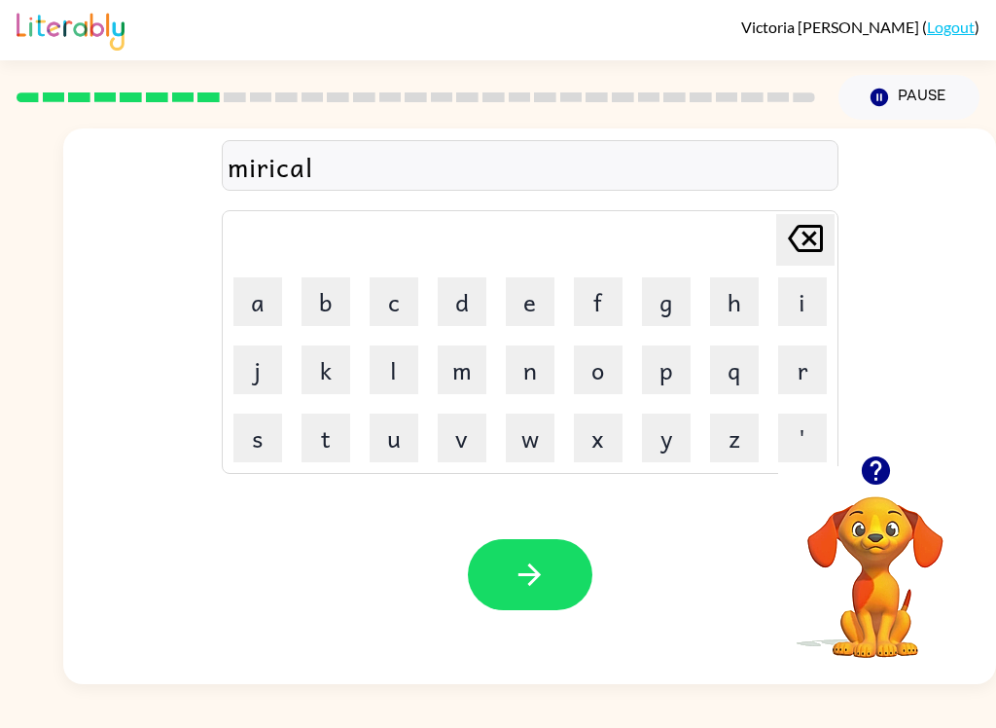
click at [487, 605] on button "button" at bounding box center [530, 574] width 125 height 71
click at [825, 301] on button "i" at bounding box center [802, 301] width 49 height 49
click at [473, 359] on button "m" at bounding box center [462, 369] width 49 height 49
click at [325, 290] on button "b" at bounding box center [326, 301] width 49 height 49
click at [253, 309] on button "a" at bounding box center [258, 301] width 49 height 49
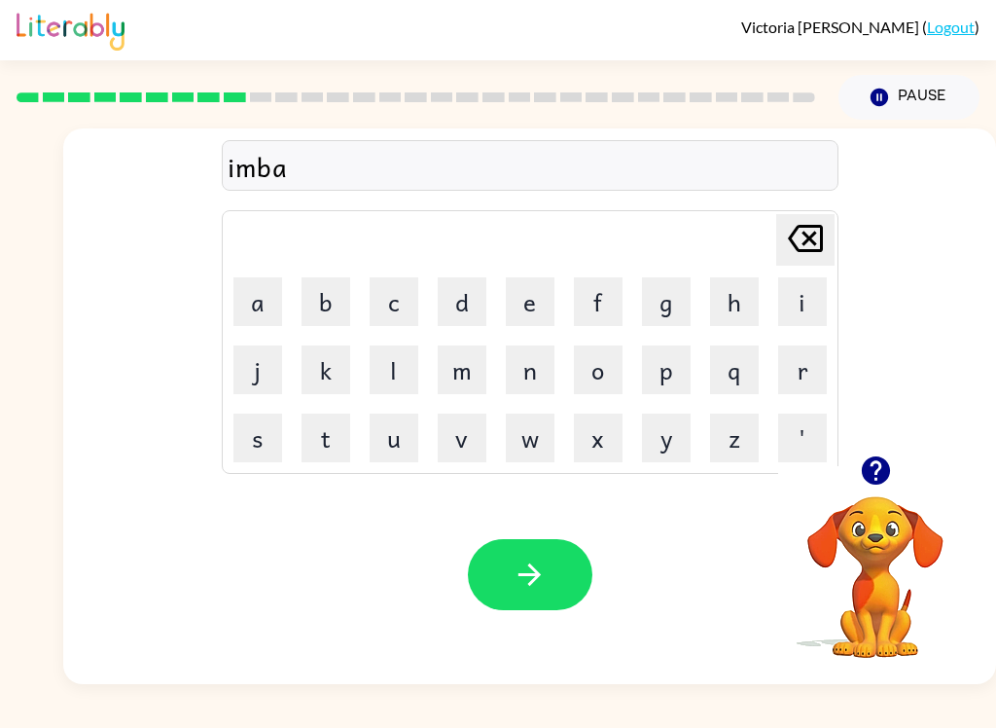
click at [410, 360] on button "l" at bounding box center [394, 369] width 49 height 49
click at [814, 251] on icon at bounding box center [805, 238] width 35 height 27
click at [813, 251] on icon at bounding box center [805, 238] width 35 height 27
click at [795, 245] on icon "[PERSON_NAME] last character input" at bounding box center [805, 238] width 47 height 47
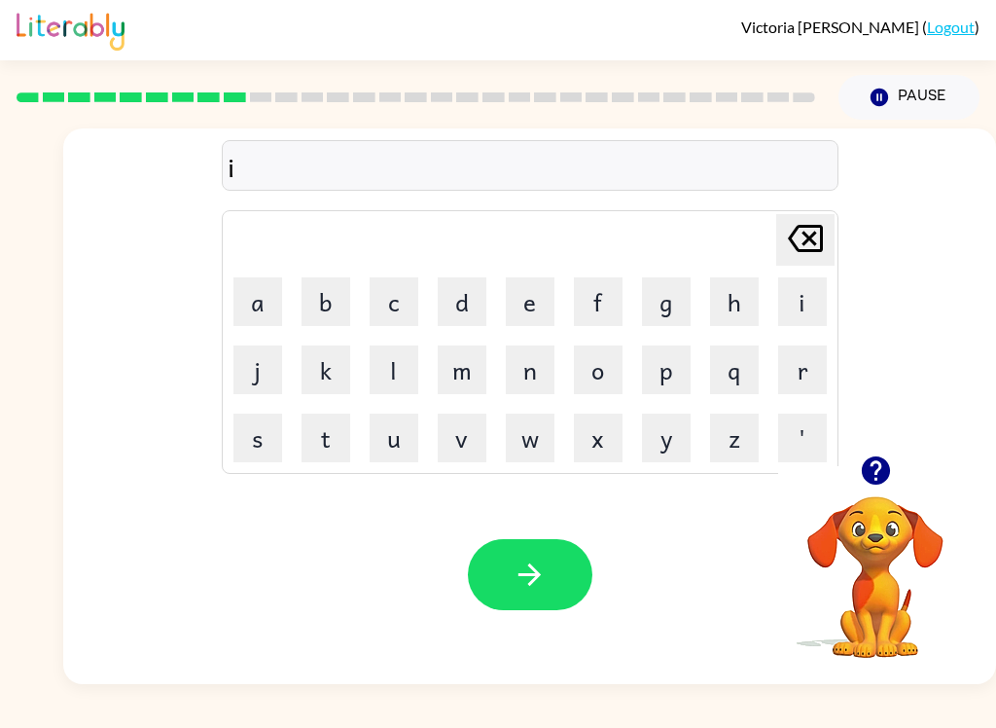
click at [796, 242] on icon "[PERSON_NAME] last character input" at bounding box center [805, 238] width 47 height 47
click at [506, 374] on button "n" at bounding box center [530, 369] width 49 height 49
click at [809, 302] on button "i" at bounding box center [802, 301] width 49 height 49
click at [536, 361] on button "n" at bounding box center [530, 369] width 49 height 49
click at [808, 235] on icon at bounding box center [805, 238] width 35 height 27
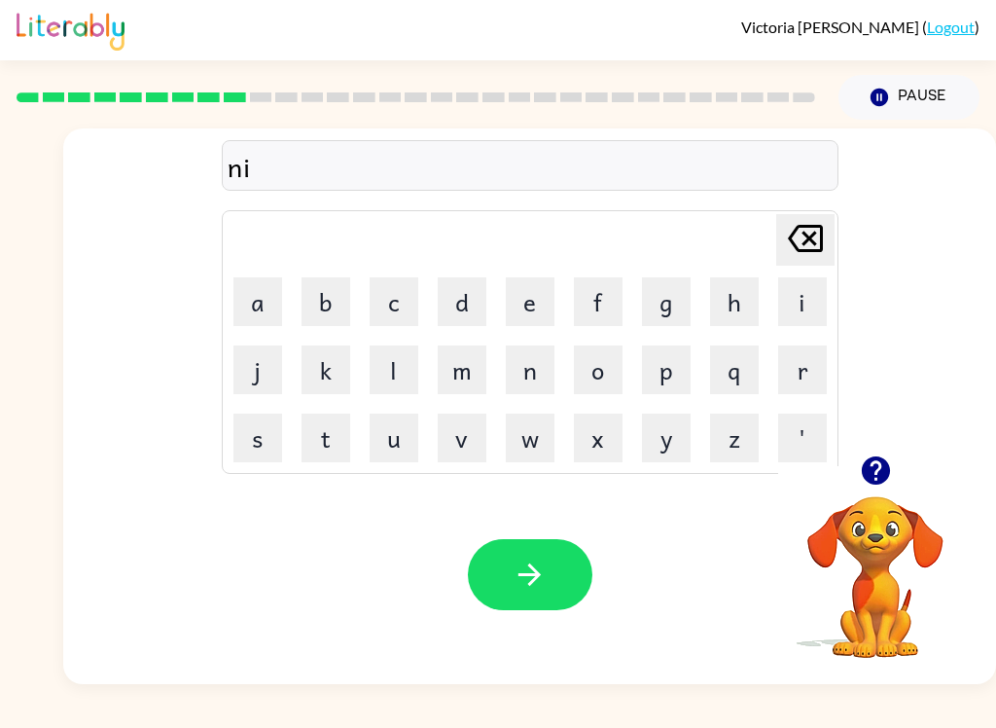
click at [473, 366] on button "m" at bounding box center [462, 369] width 49 height 49
click at [799, 444] on button "'" at bounding box center [802, 438] width 49 height 49
click at [822, 244] on icon "[PERSON_NAME] last character input" at bounding box center [805, 238] width 47 height 47
click at [255, 288] on button "a" at bounding box center [258, 301] width 49 height 49
click at [364, 380] on td "l" at bounding box center [394, 370] width 66 height 66
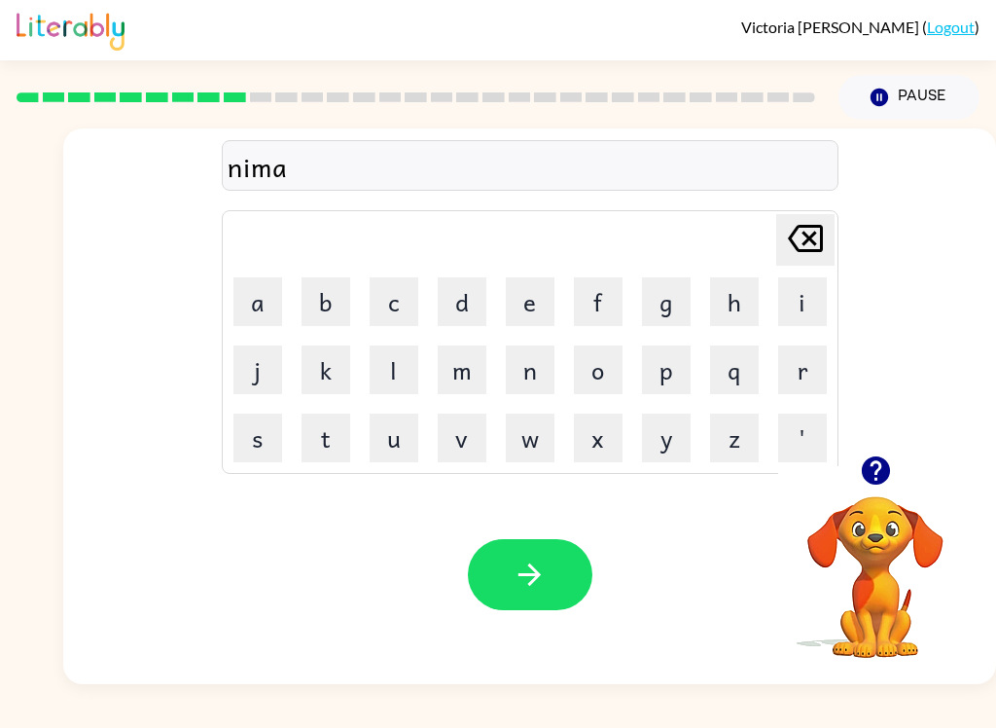
click at [395, 380] on button "l" at bounding box center [394, 369] width 49 height 49
click at [487, 555] on button "button" at bounding box center [530, 574] width 125 height 71
click at [393, 439] on button "u" at bounding box center [394, 438] width 49 height 49
click at [875, 541] on video "Your browser must support playing .mp4 files to use Literably. Please try using…" at bounding box center [875, 563] width 195 height 195
click at [882, 481] on icon "button" at bounding box center [875, 470] width 28 height 28
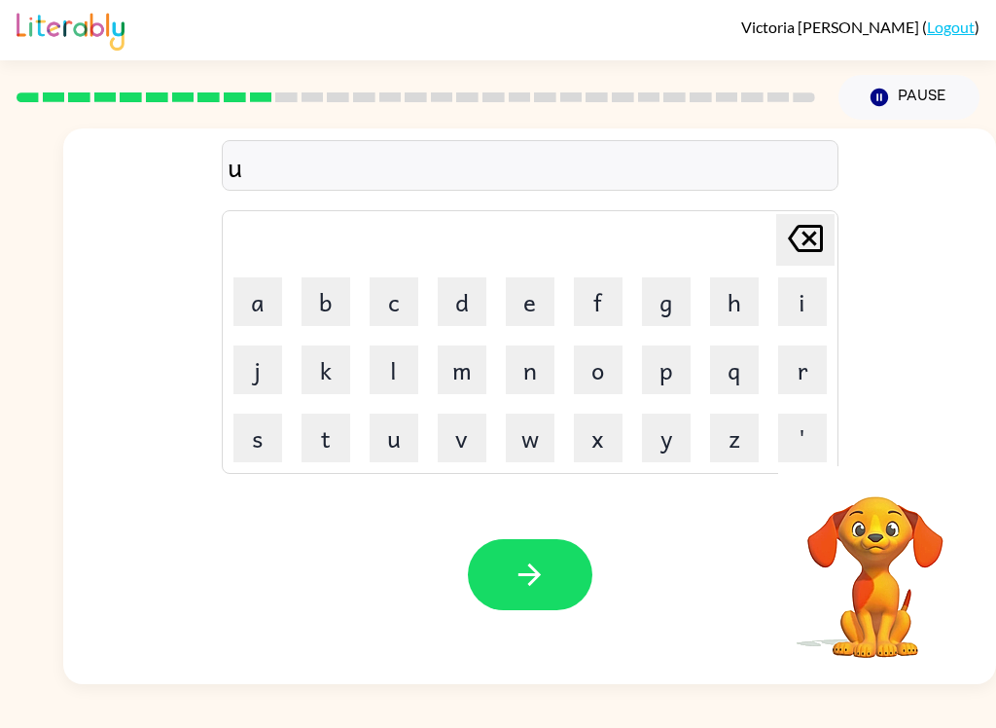
click at [528, 372] on button "n" at bounding box center [530, 369] width 49 height 49
click at [598, 301] on button "f" at bounding box center [598, 301] width 49 height 49
click at [406, 437] on button "u" at bounding box center [394, 438] width 49 height 49
click at [404, 366] on button "l" at bounding box center [394, 369] width 49 height 49
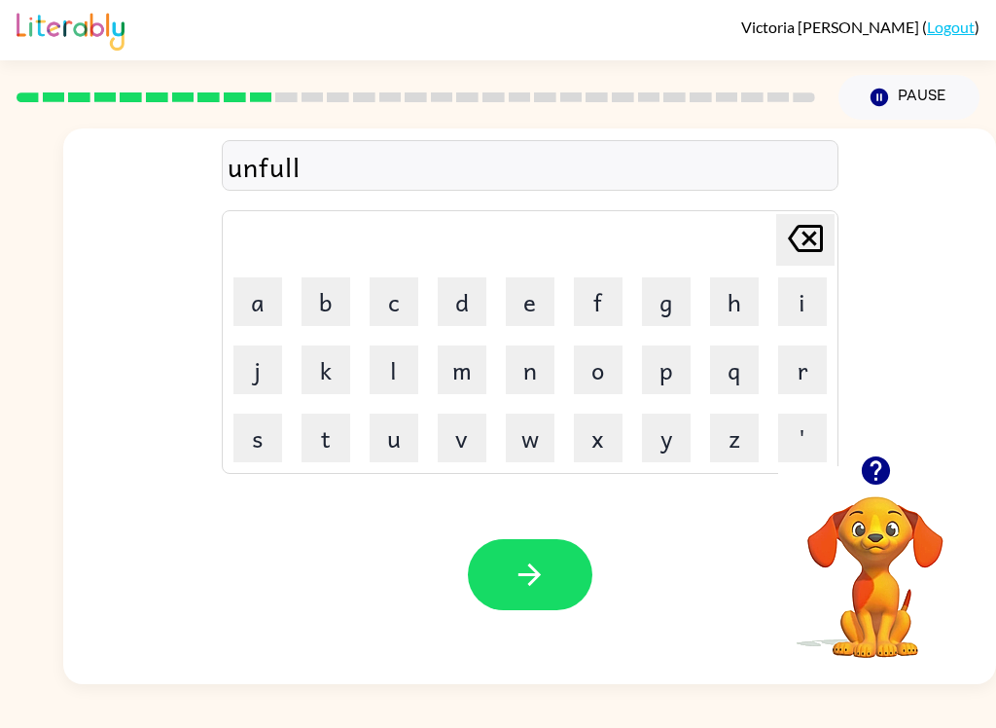
click at [309, 287] on button "b" at bounding box center [326, 301] width 49 height 49
click at [789, 254] on icon "[PERSON_NAME] last character input" at bounding box center [805, 238] width 47 height 47
click at [541, 305] on button "e" at bounding box center [530, 301] width 49 height 49
click at [473, 306] on button "d" at bounding box center [462, 301] width 49 height 49
click at [553, 582] on button "button" at bounding box center [530, 574] width 125 height 71
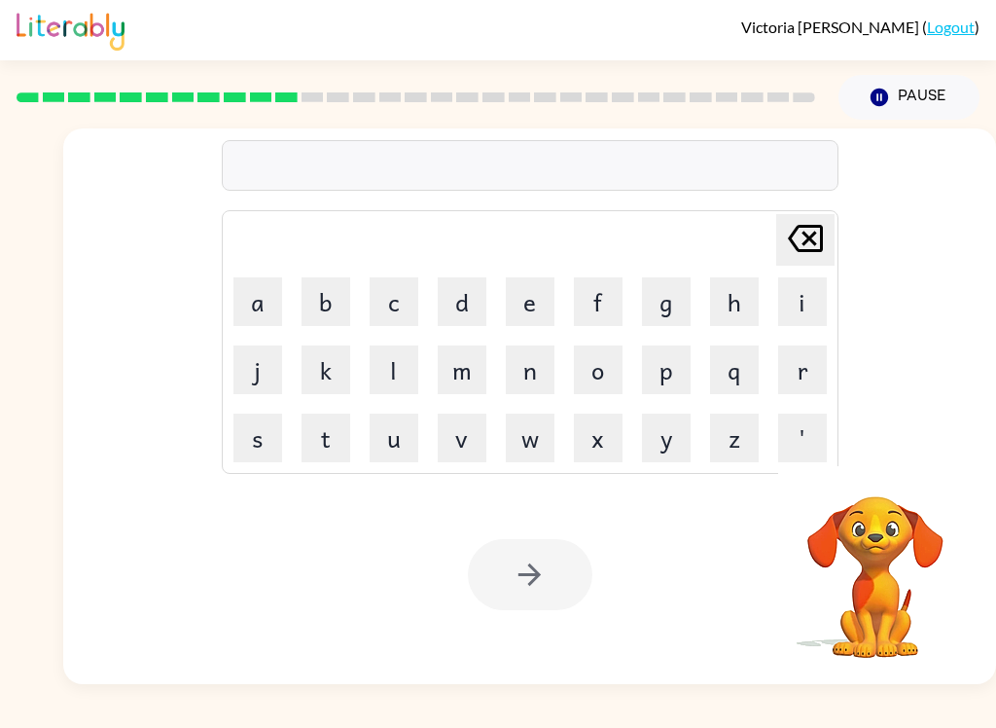
click at [917, 614] on video "Your browser must support playing .mp4 files to use Literably. Please try using…" at bounding box center [875, 563] width 195 height 195
click at [909, 120] on button "Pause Pause" at bounding box center [909, 97] width 141 height 45
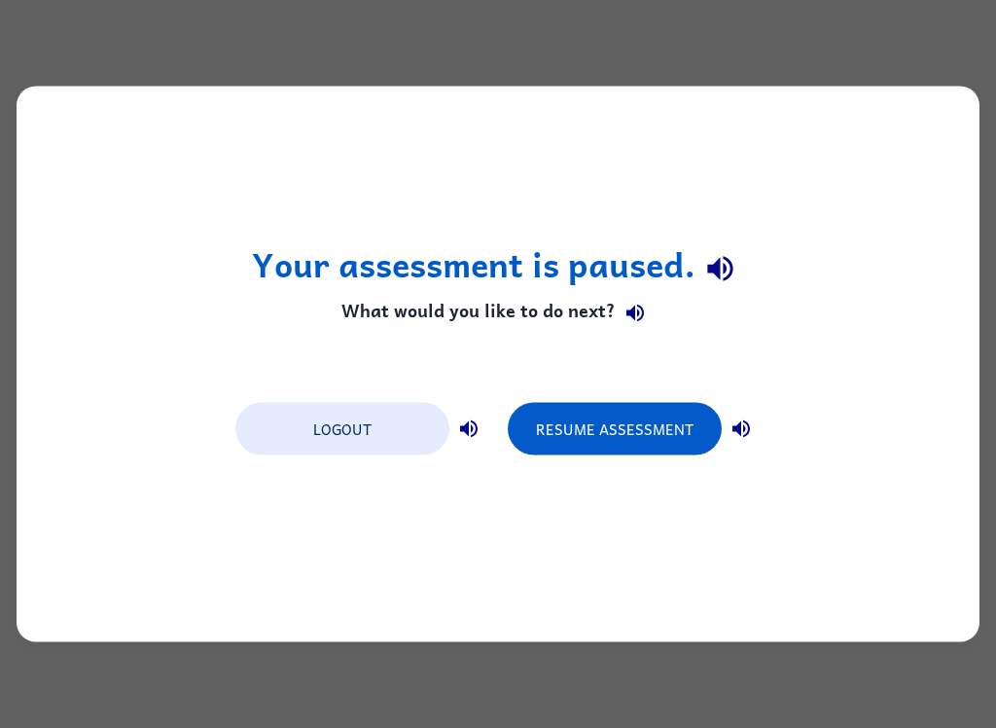
click at [647, 407] on button "Resume Assessment" at bounding box center [615, 429] width 214 height 53
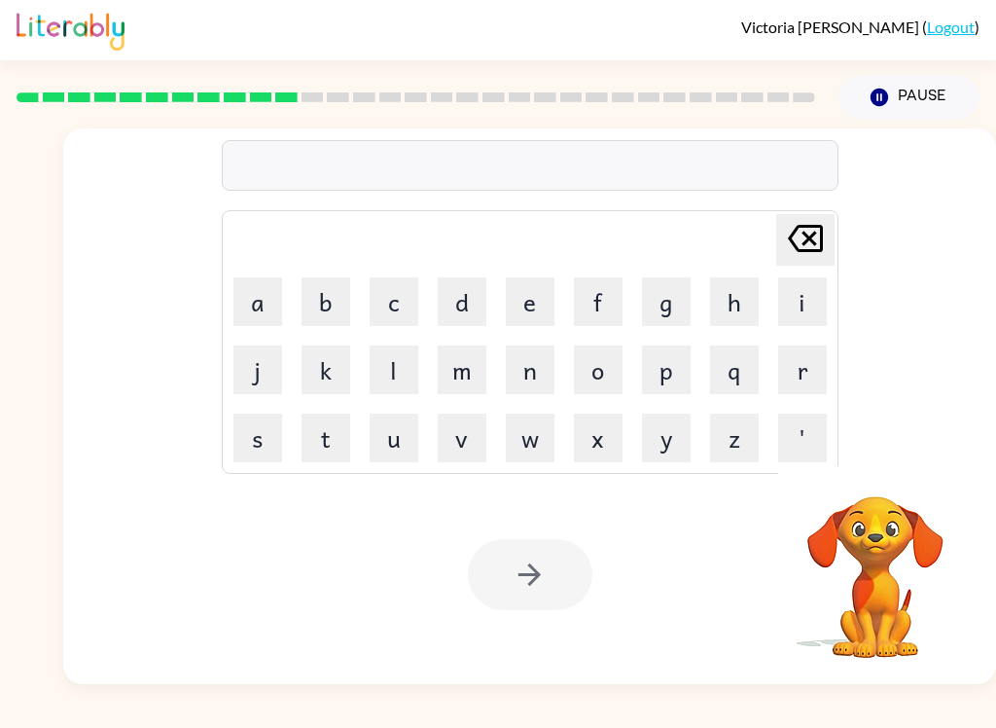
click at [910, 596] on video "Your browser must support playing .mp4 files to use Literably. Please try using…" at bounding box center [875, 563] width 195 height 195
click at [911, 99] on button "Pause Pause" at bounding box center [909, 97] width 141 height 45
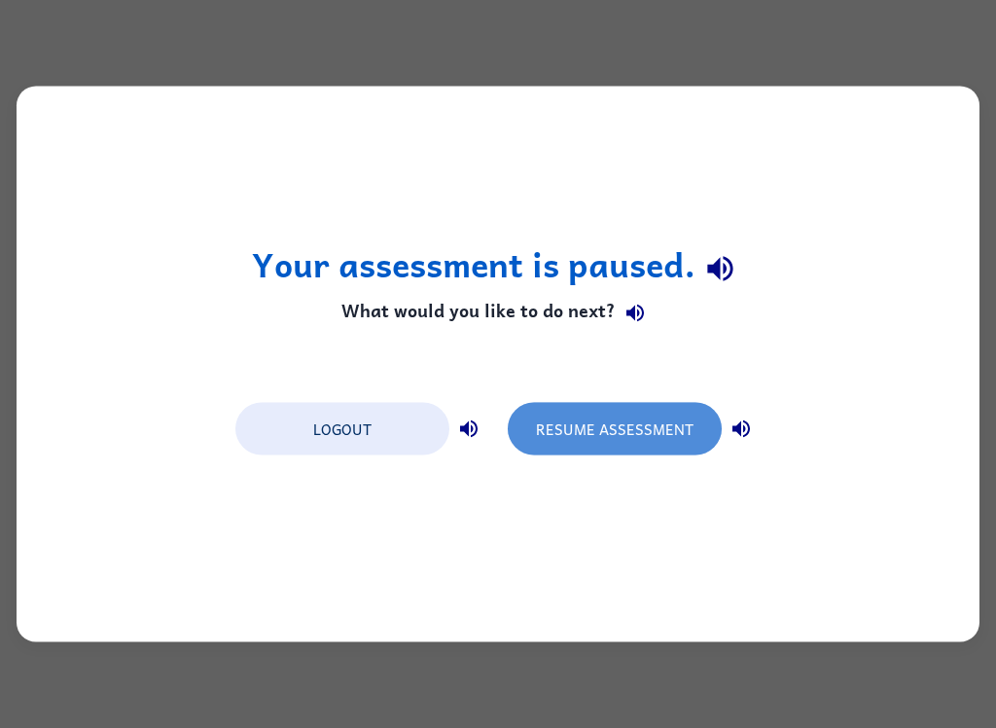
click at [666, 442] on button "Resume Assessment" at bounding box center [615, 429] width 214 height 53
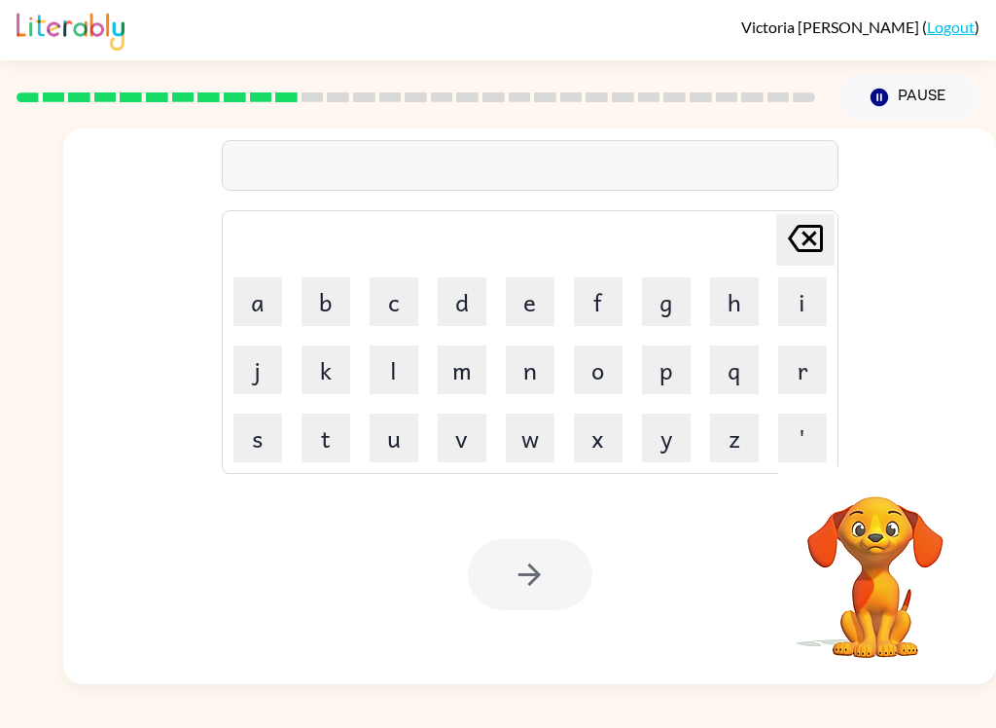
click at [902, 596] on video "Your browser must support playing .mp4 files to use Literably. Please try using…" at bounding box center [875, 563] width 195 height 195
click at [666, 445] on button "y" at bounding box center [666, 438] width 49 height 49
click at [836, 211] on div "y [PERSON_NAME] last character input a b c d e f g h i j k l m n o p q r s t u …" at bounding box center [530, 292] width 617 height 363
click at [805, 280] on button "i" at bounding box center [802, 301] width 49 height 49
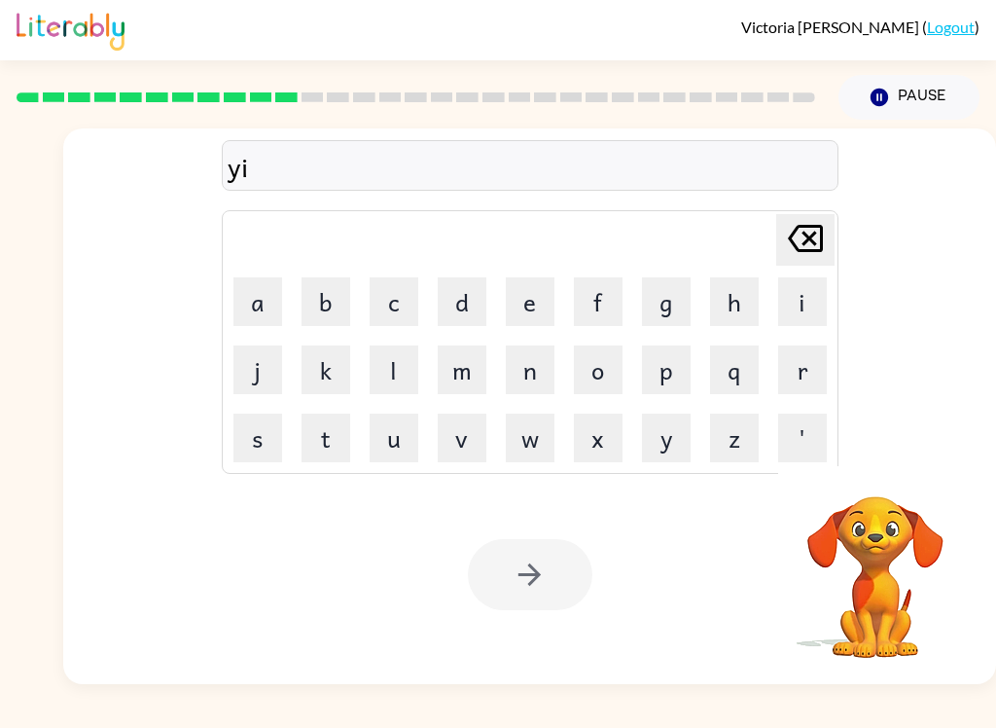
click at [804, 280] on button "i" at bounding box center [802, 301] width 49 height 49
click at [794, 227] on icon at bounding box center [805, 238] width 35 height 27
click at [794, 226] on icon at bounding box center [805, 238] width 35 height 27
click at [786, 218] on icon "[PERSON_NAME] last character input" at bounding box center [805, 238] width 47 height 47
click at [785, 218] on icon "[PERSON_NAME] last character input" at bounding box center [805, 238] width 47 height 47
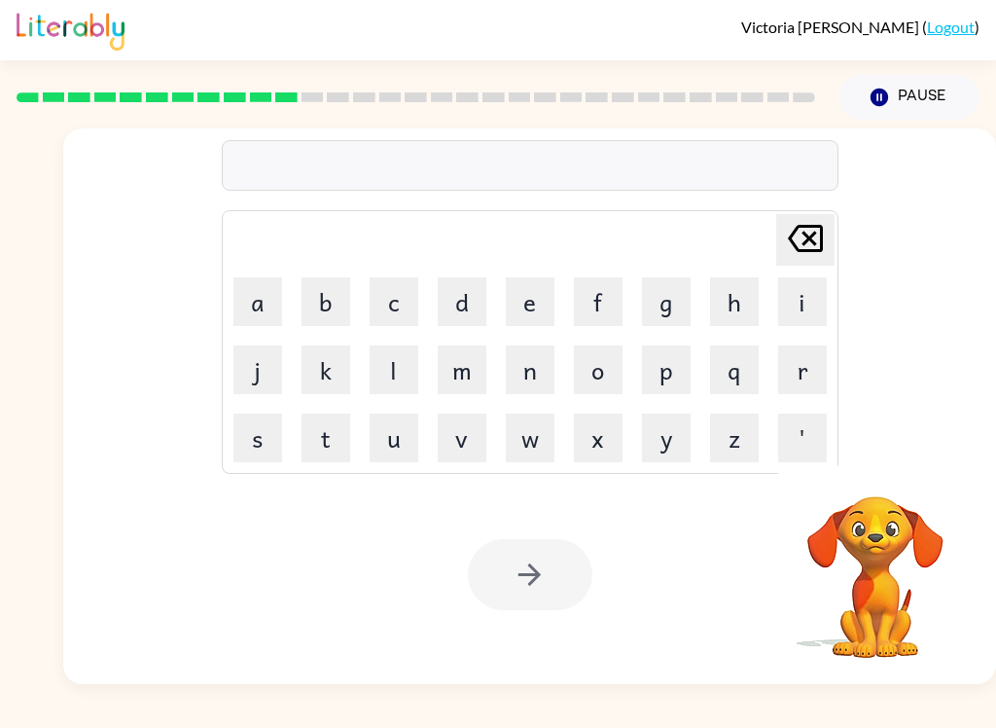
click at [464, 450] on button "v" at bounding box center [462, 438] width 49 height 49
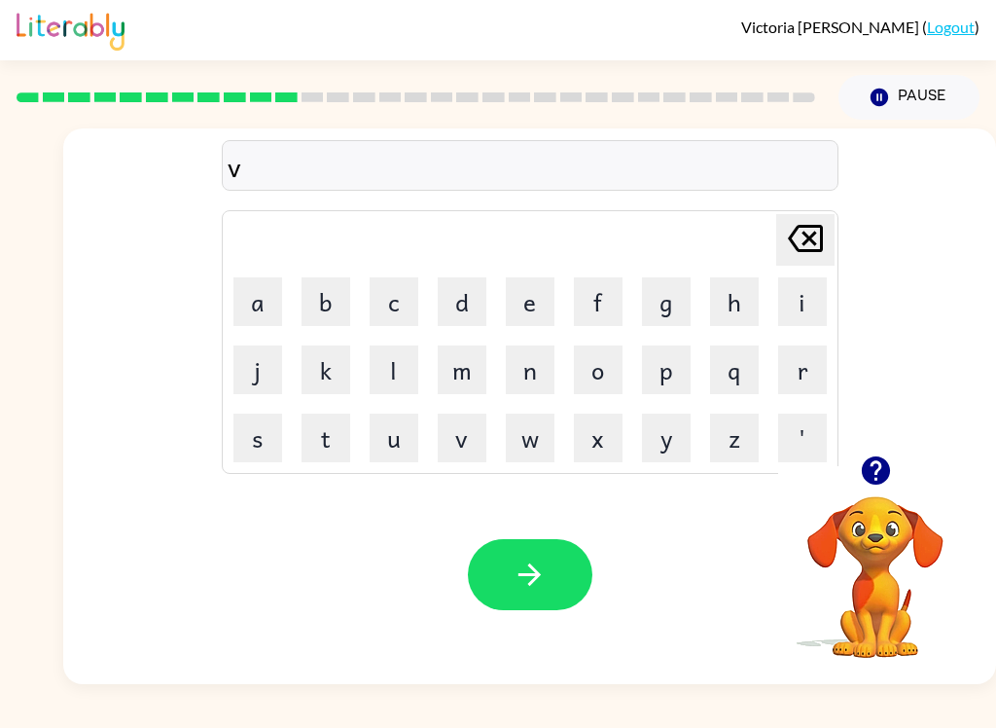
click at [606, 373] on button "o" at bounding box center [598, 369] width 49 height 49
click at [321, 451] on button "t" at bounding box center [326, 438] width 49 height 49
click at [534, 314] on button "e" at bounding box center [530, 301] width 49 height 49
click at [503, 609] on button "button" at bounding box center [530, 574] width 125 height 71
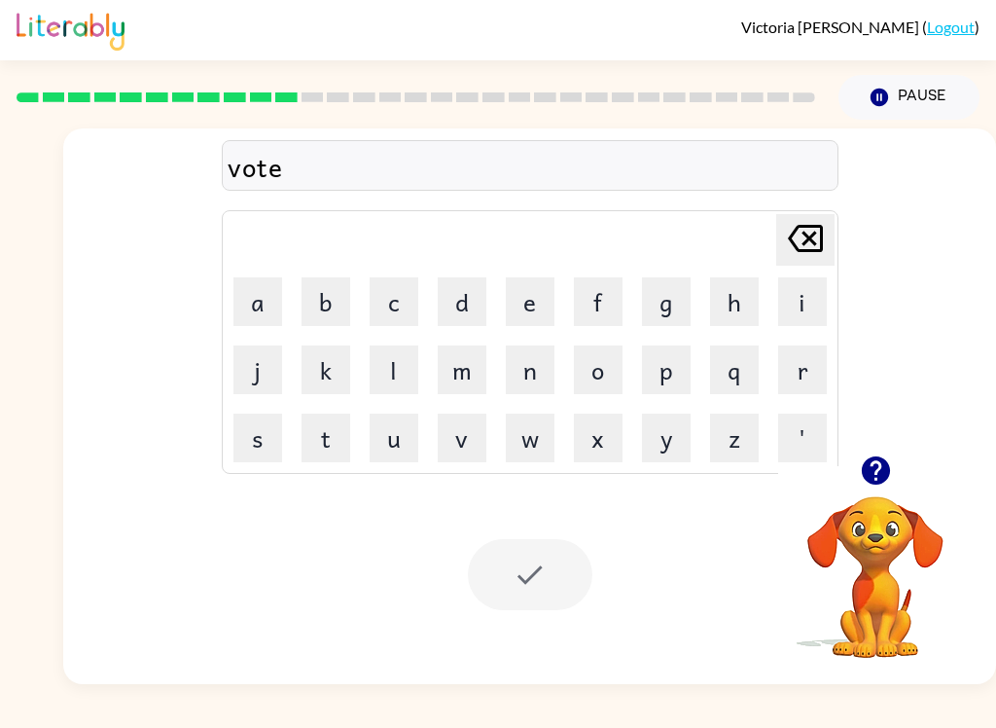
click at [565, 576] on div at bounding box center [530, 574] width 125 height 71
click at [857, 567] on video "Your browser must support playing .mp4 files to use Literably. Please try using…" at bounding box center [875, 563] width 195 height 195
click at [919, 79] on button "Pause Pause" at bounding box center [909, 97] width 141 height 45
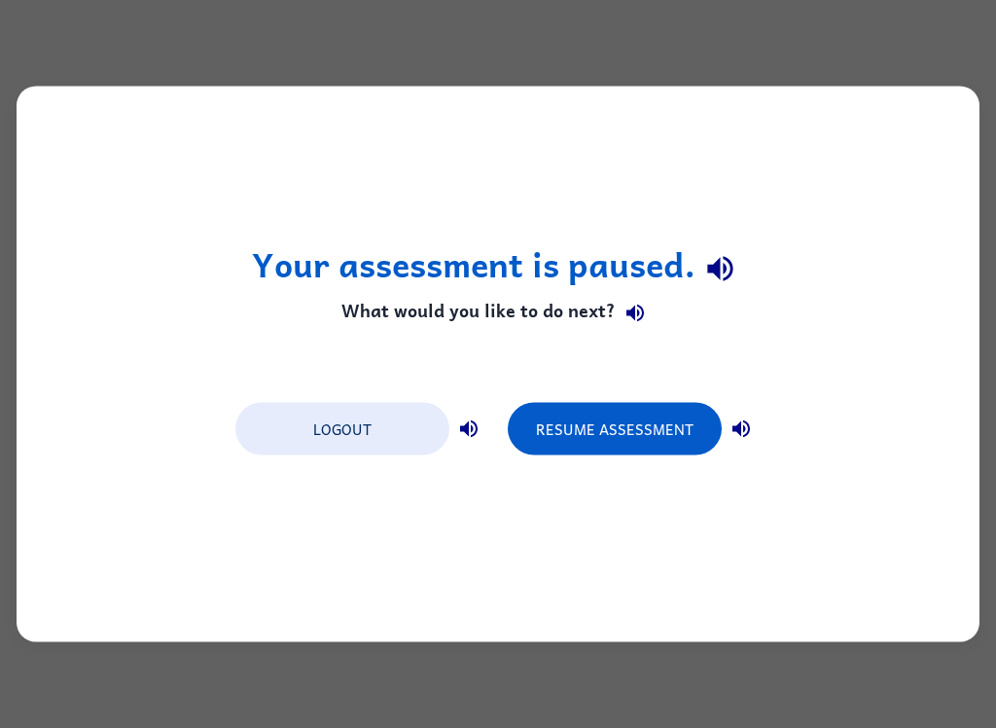
click at [670, 415] on button "Resume Assessment" at bounding box center [615, 429] width 214 height 53
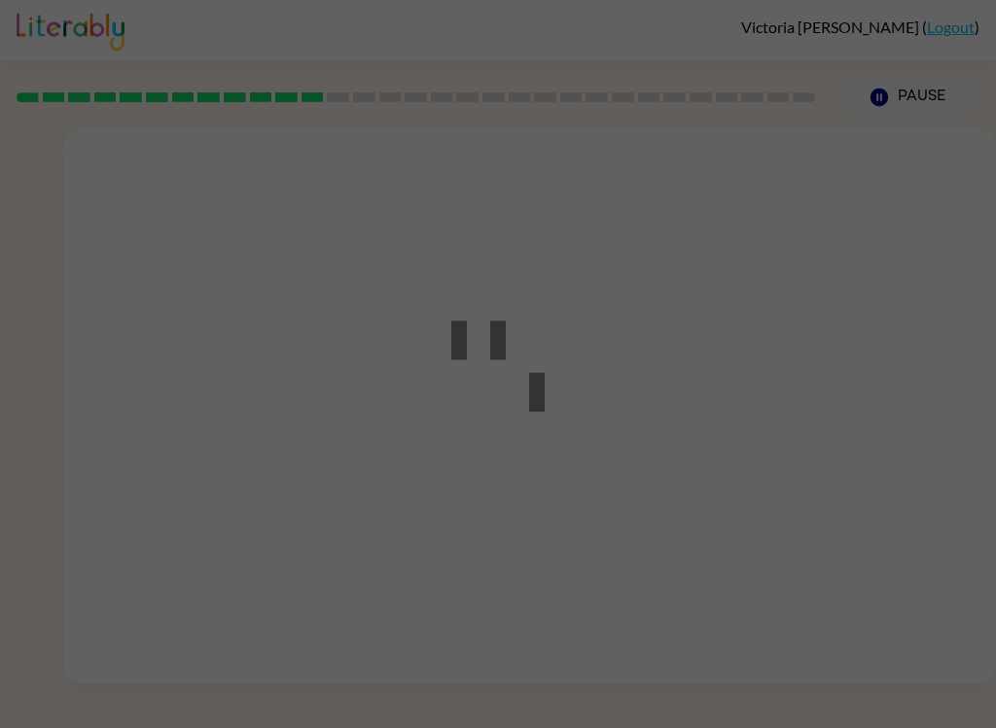
click at [591, 463] on div at bounding box center [498, 364] width 996 height 728
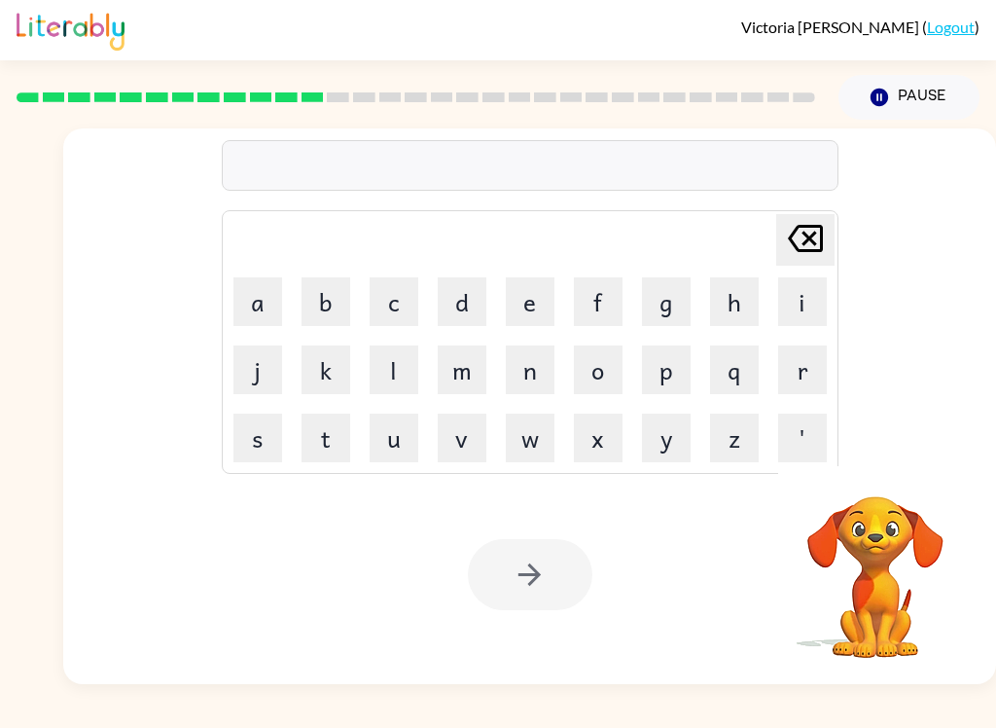
click at [342, 293] on button "b" at bounding box center [326, 301] width 49 height 49
click at [546, 300] on button "e" at bounding box center [530, 301] width 49 height 49
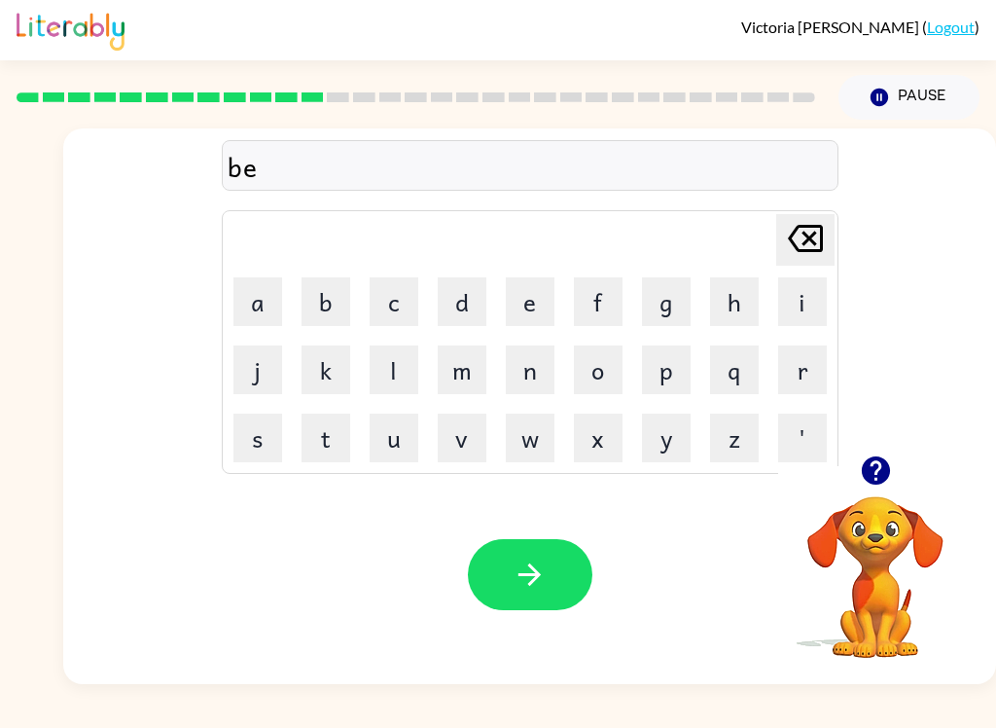
click at [332, 428] on button "t" at bounding box center [326, 438] width 49 height 49
